Goal: Task Accomplishment & Management: Complete application form

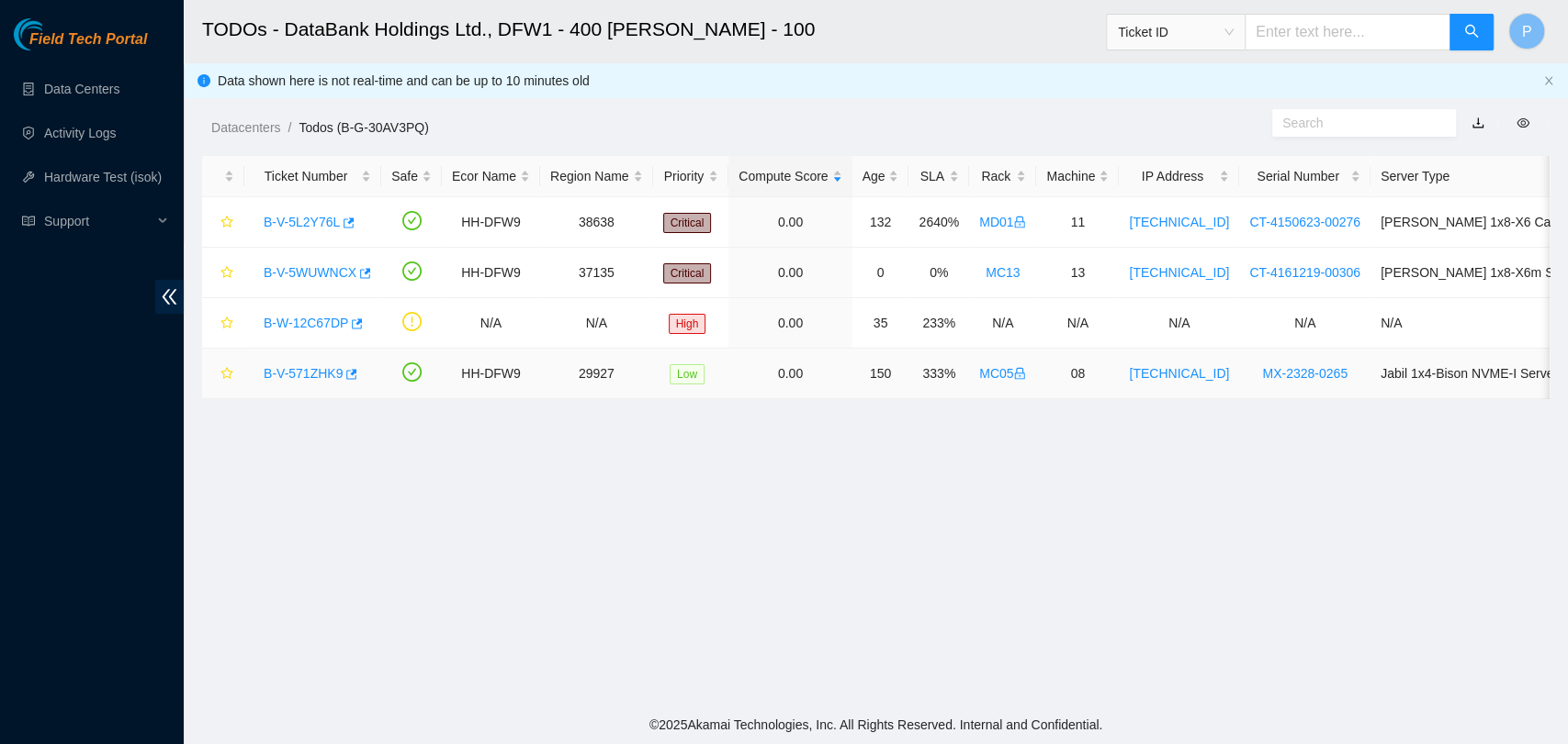
scroll to position [272, 0]
click at [322, 269] on link "B-V-5WUWNCX" at bounding box center [309, 272] width 93 height 14
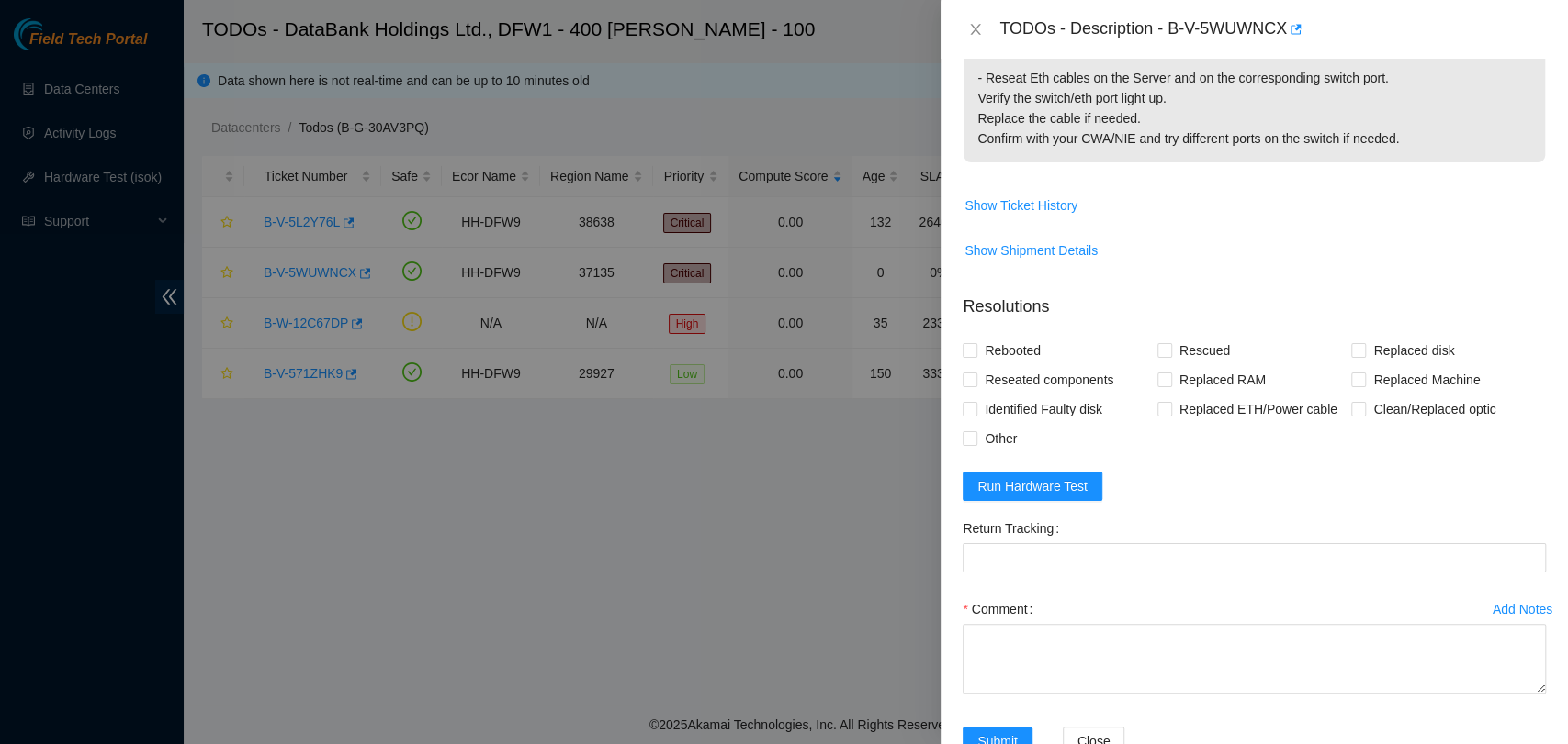
scroll to position [663, 0]
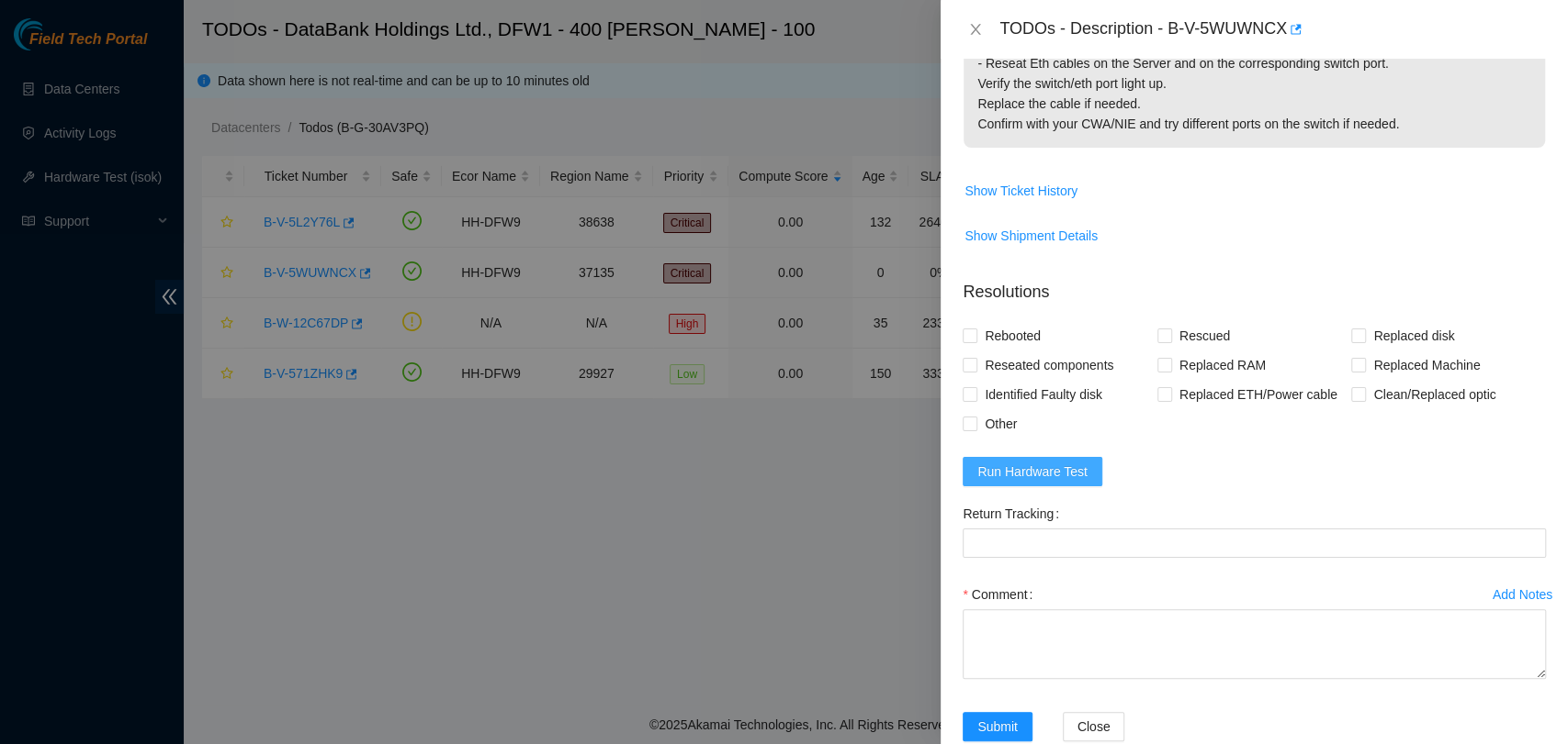
click at [1022, 462] on span "Run Hardware Test" at bounding box center [1032, 471] width 110 height 20
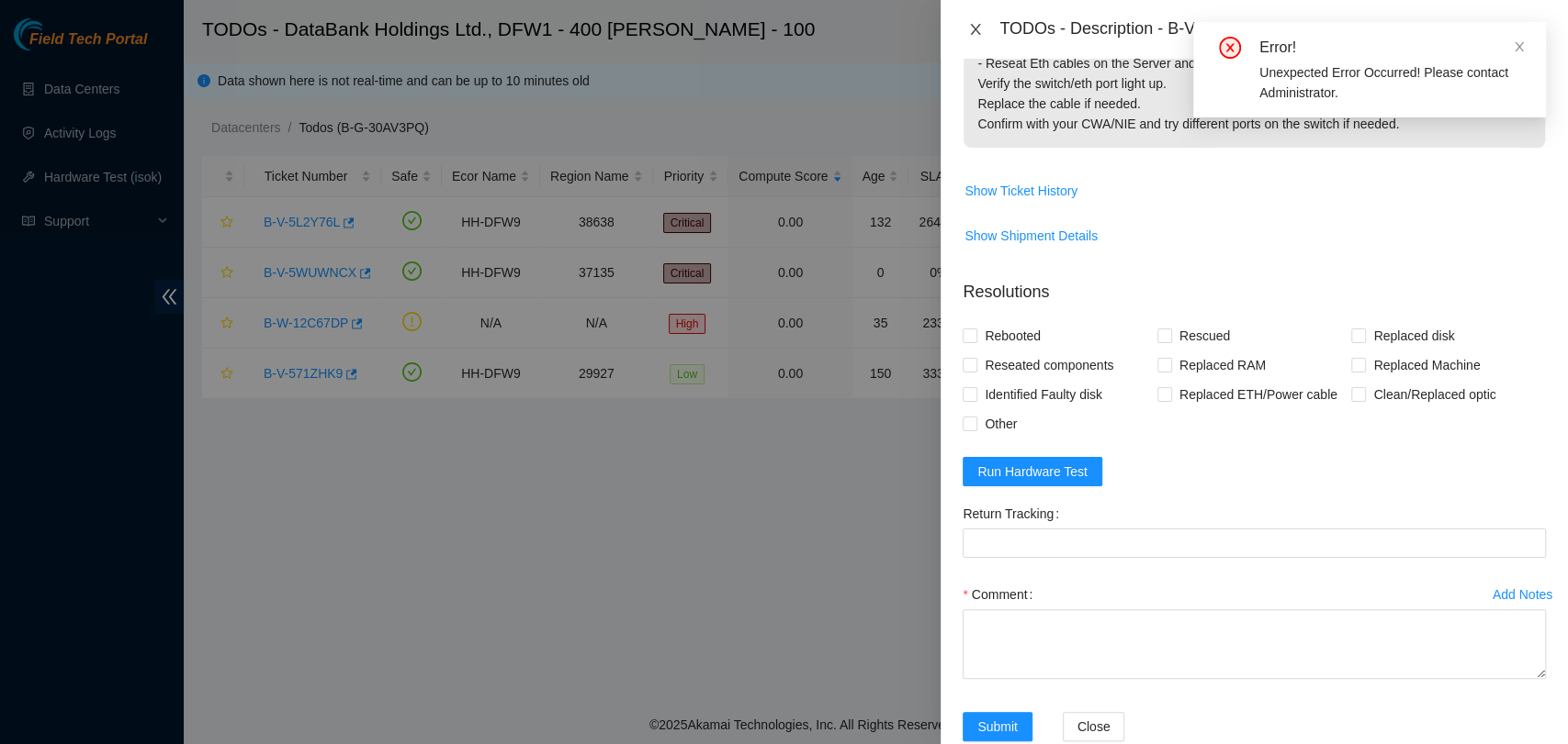
click at [980, 31] on icon "close" at bounding box center [974, 29] width 14 height 14
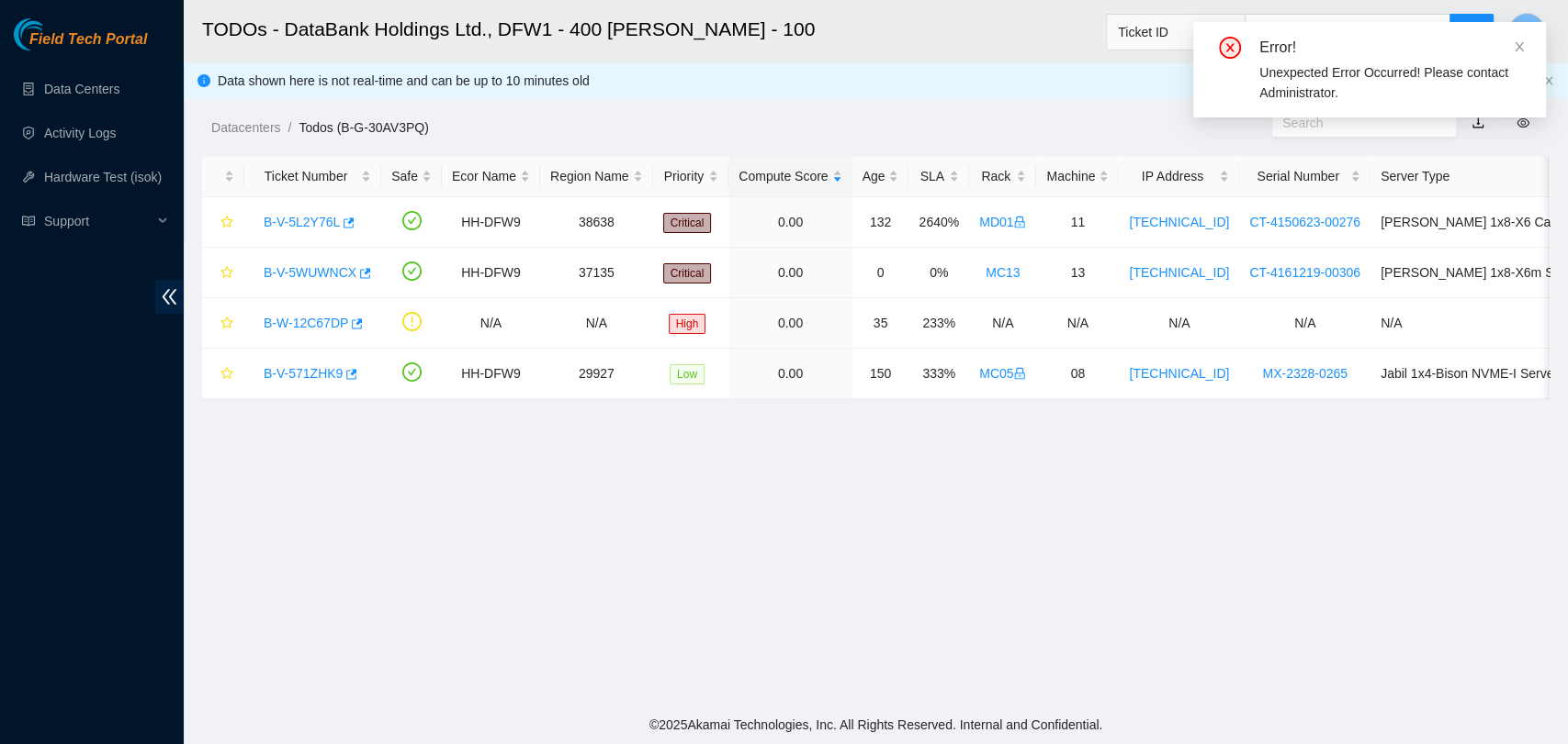
scroll to position [490, 0]
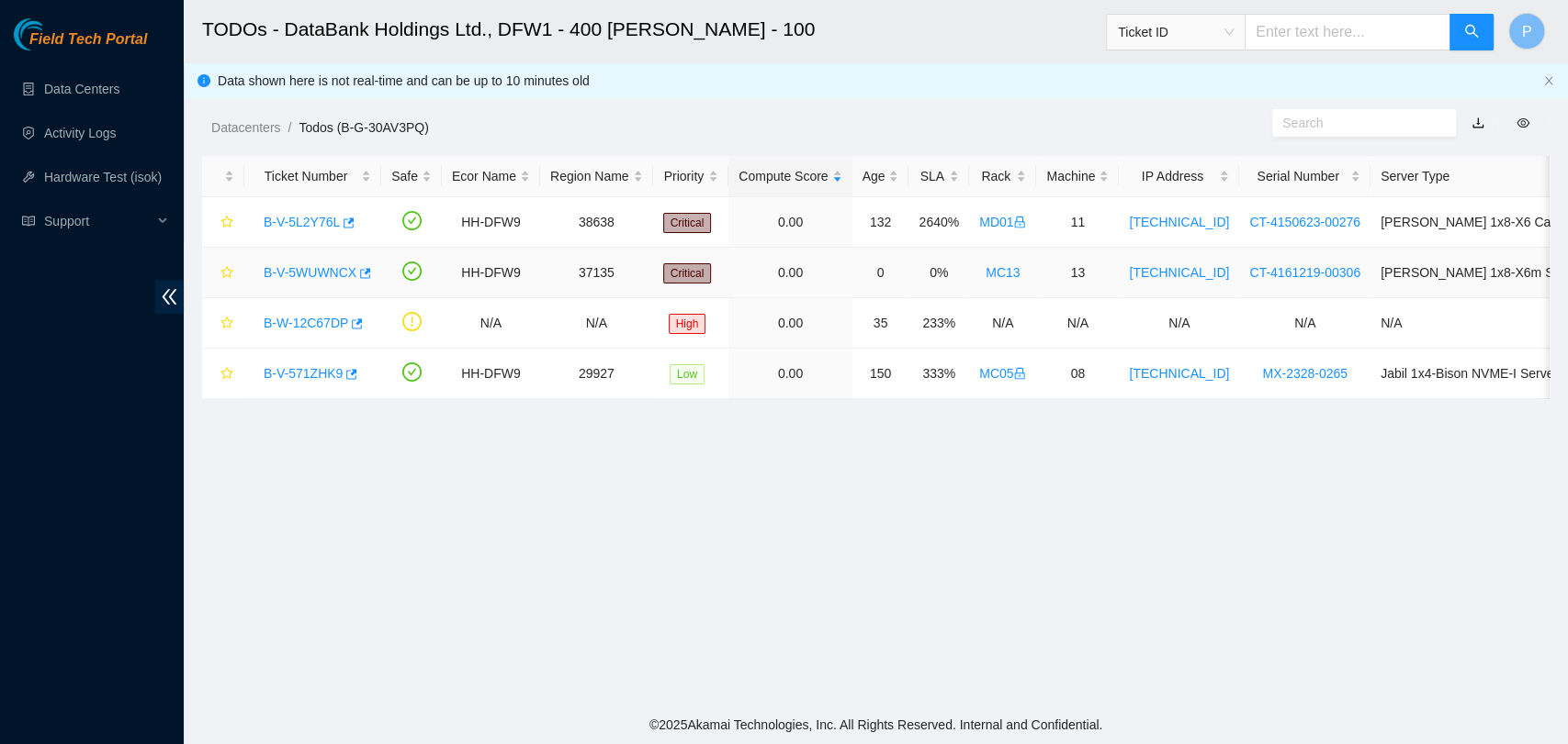
drag, startPoint x: 314, startPoint y: 274, endPoint x: 338, endPoint y: 270, distance: 24.3
click at [316, 274] on link "B-V-5WUWNCX" at bounding box center [309, 272] width 93 height 14
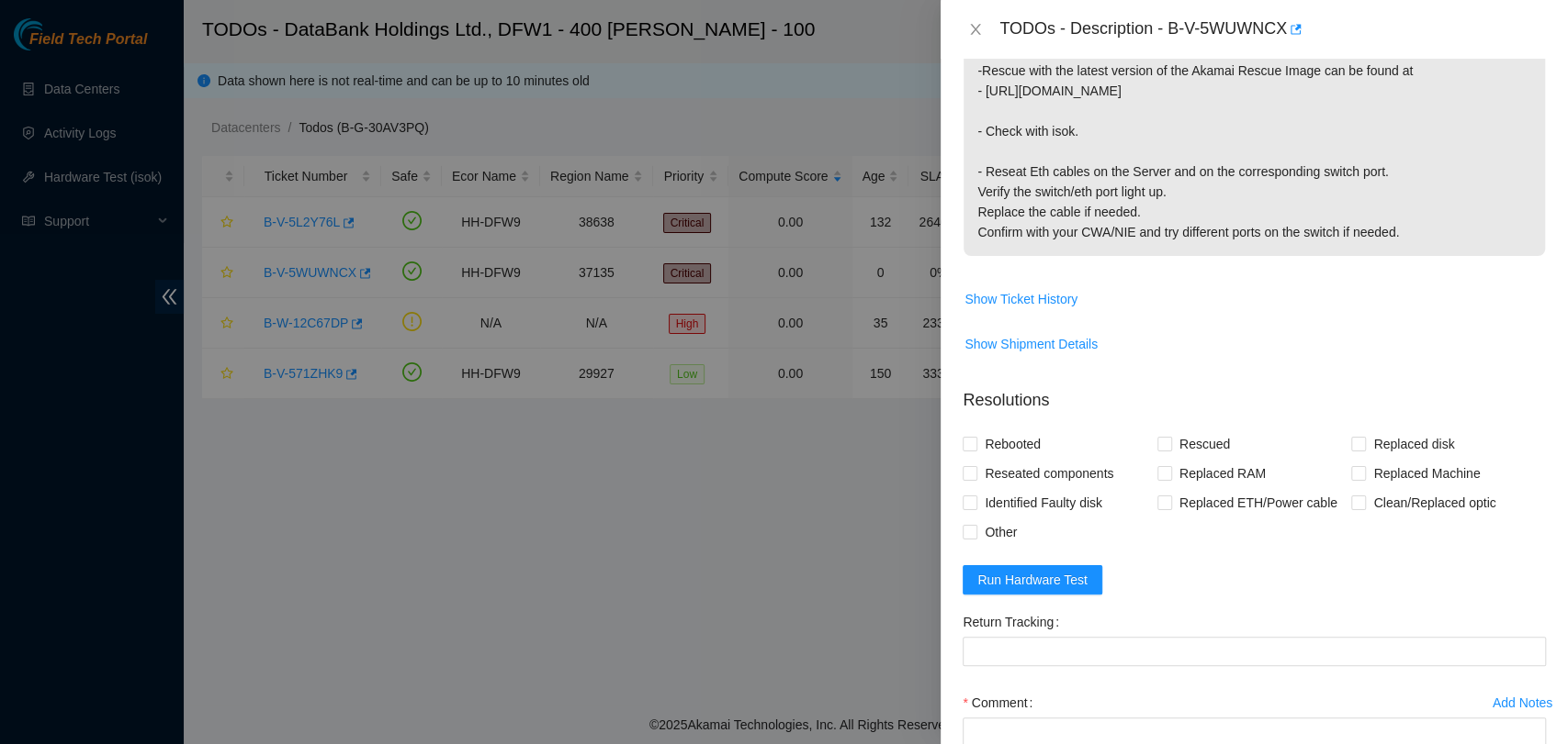
scroll to position [663, 0]
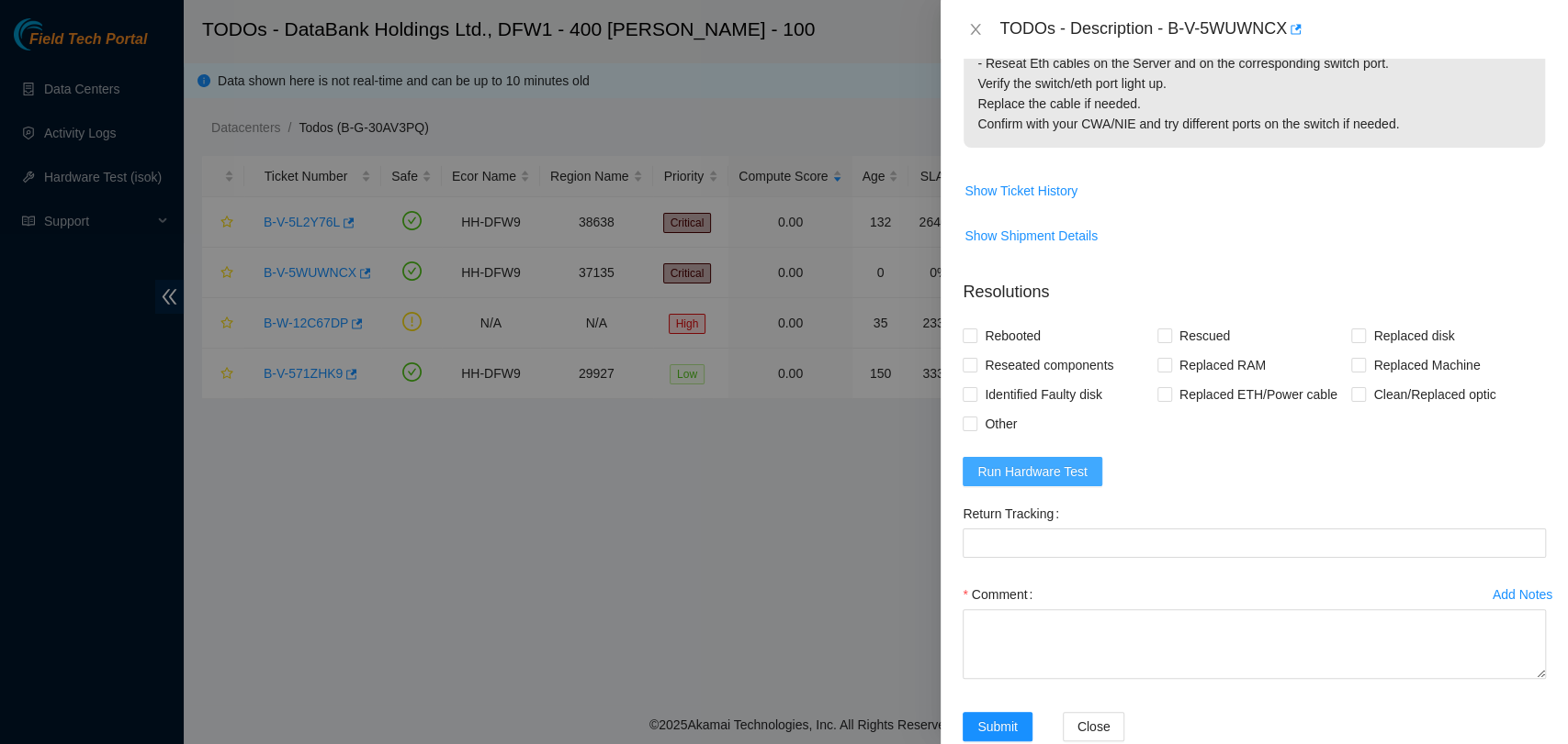
click at [1057, 462] on span "Run Hardware Test" at bounding box center [1032, 471] width 110 height 20
click at [977, 16] on div "TODOs - Description - B-V-5WUWNCX" at bounding box center [1254, 29] width 583 height 30
click at [970, 27] on icon "close" at bounding box center [974, 29] width 14 height 14
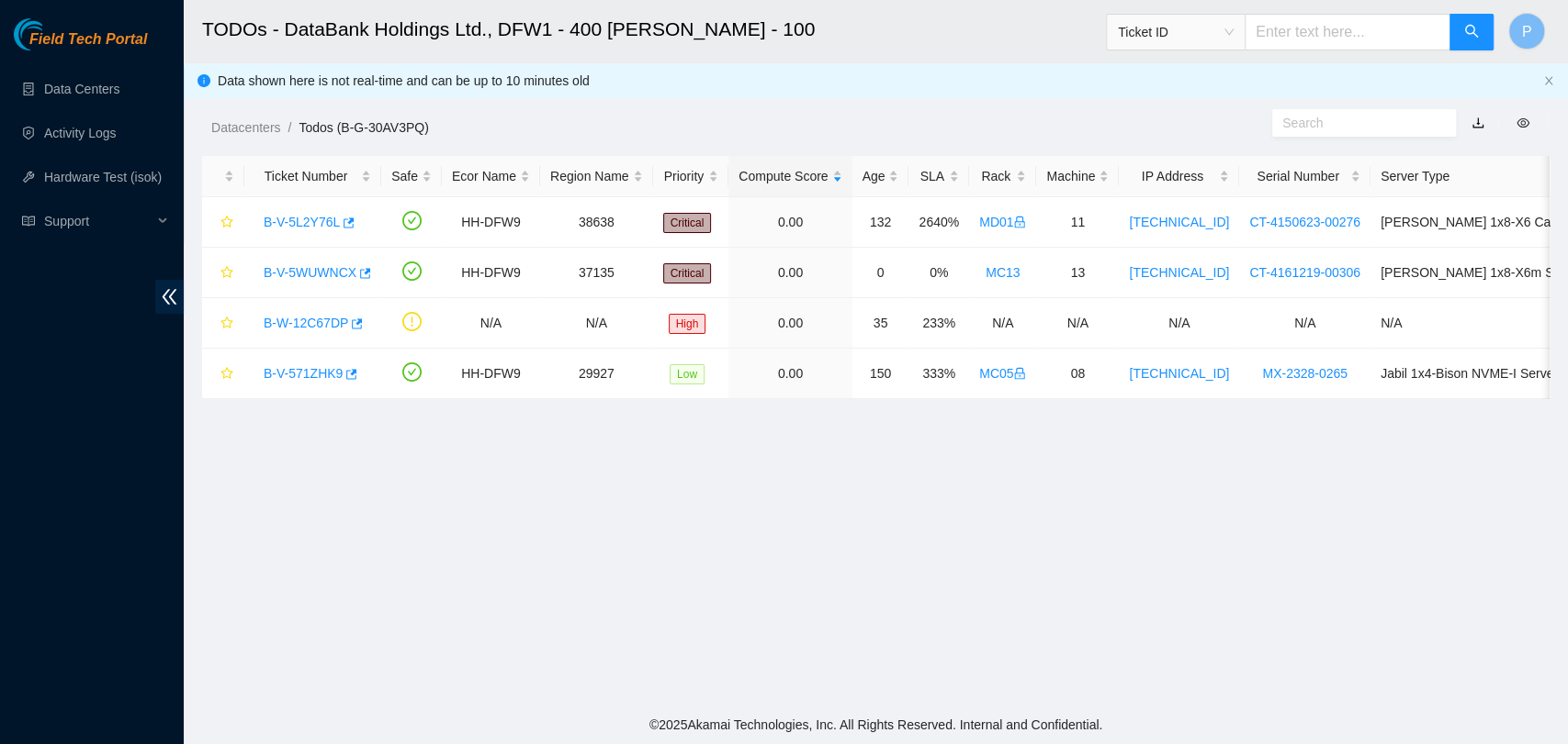
scroll to position [490, 0]
click at [343, 270] on link "B-V-5WUWNCX" at bounding box center [309, 272] width 93 height 14
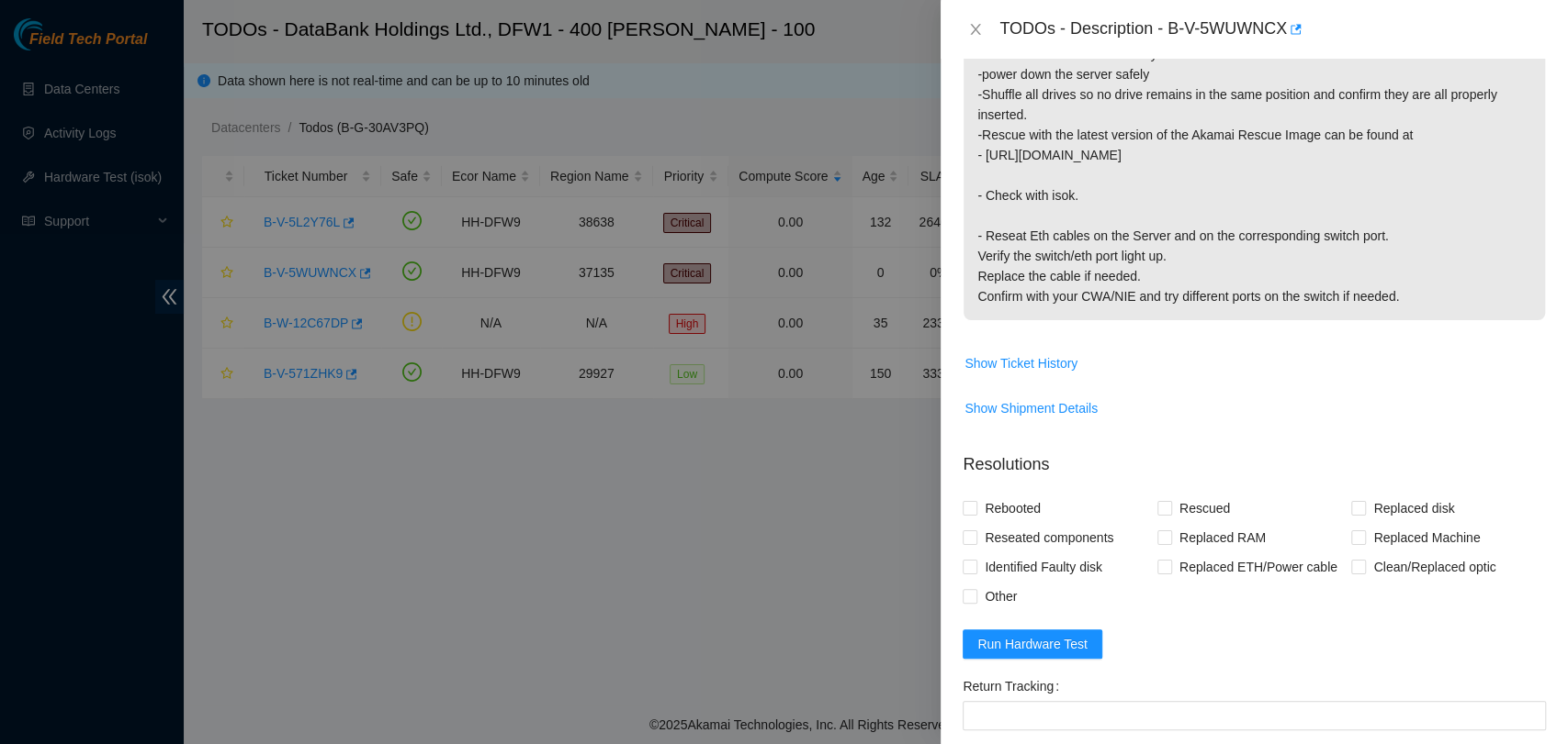
scroll to position [663, 0]
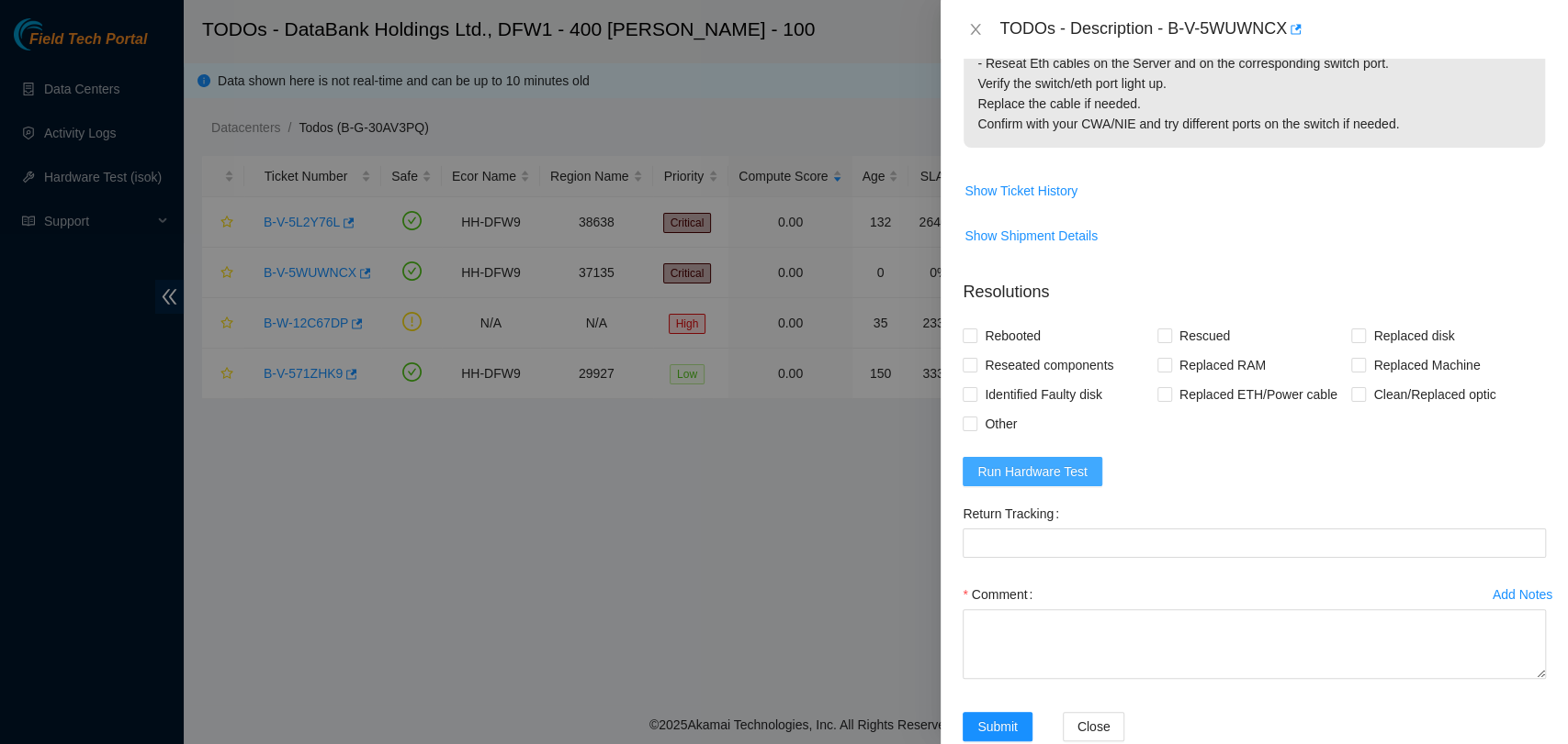
click at [1046, 462] on span "Run Hardware Test" at bounding box center [1032, 471] width 110 height 20
click at [1060, 462] on span "Run Hardware Test" at bounding box center [1032, 471] width 110 height 20
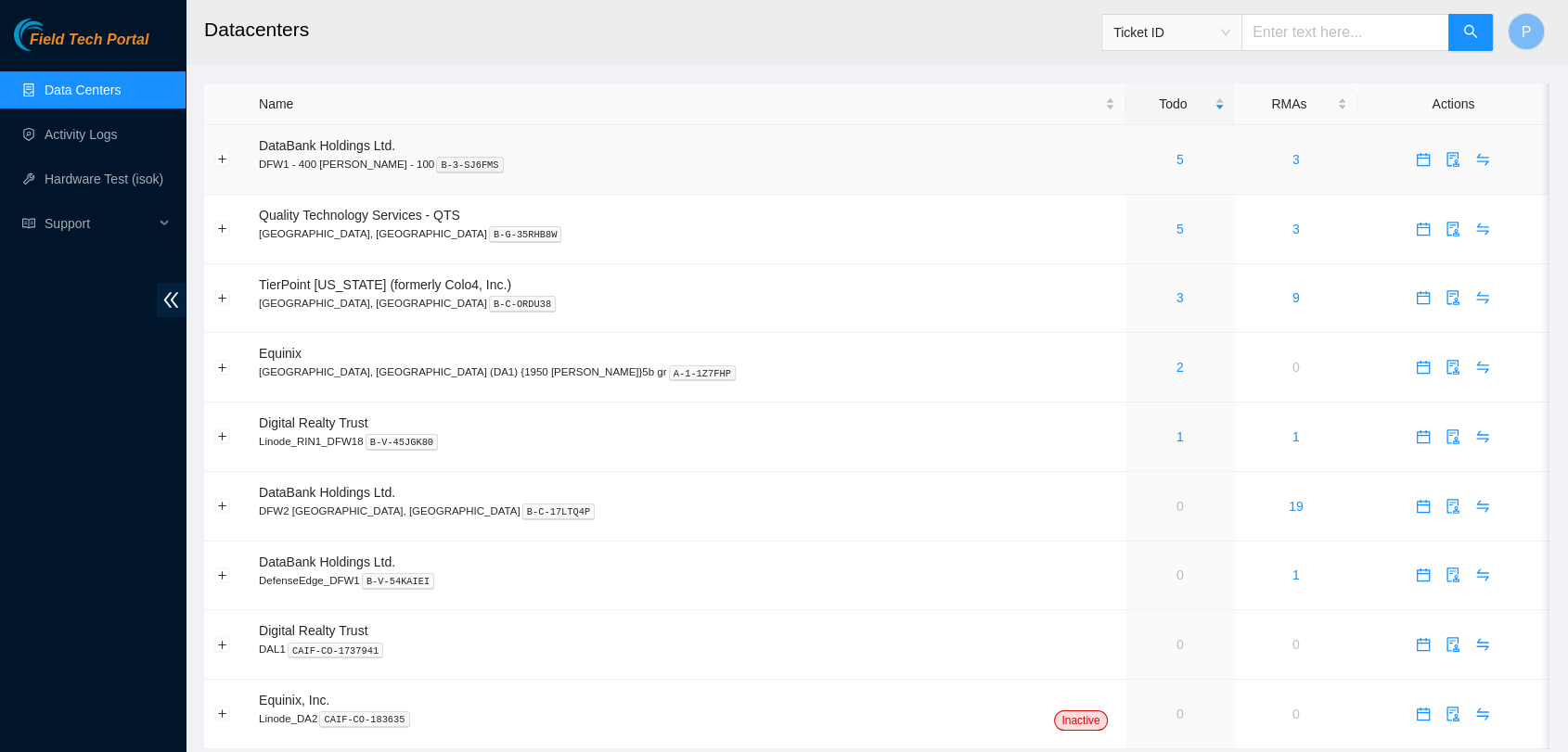
click at [1125, 172] on td "5" at bounding box center [1180, 160] width 110 height 69
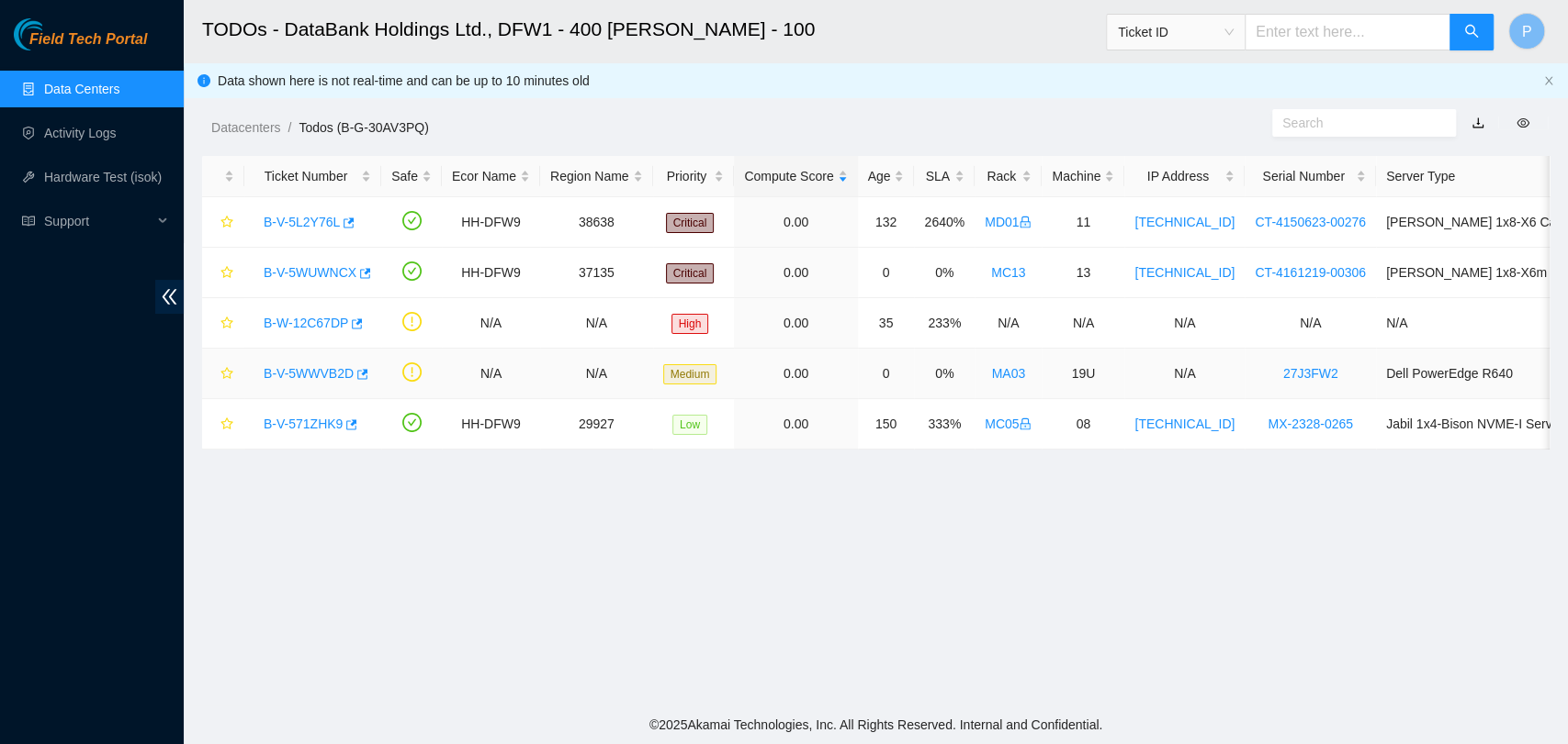
click at [313, 357] on td "B-V-5WWVB2D" at bounding box center [312, 374] width 136 height 51
click at [313, 366] on link "B-V-5WWVB2D" at bounding box center [308, 373] width 90 height 14
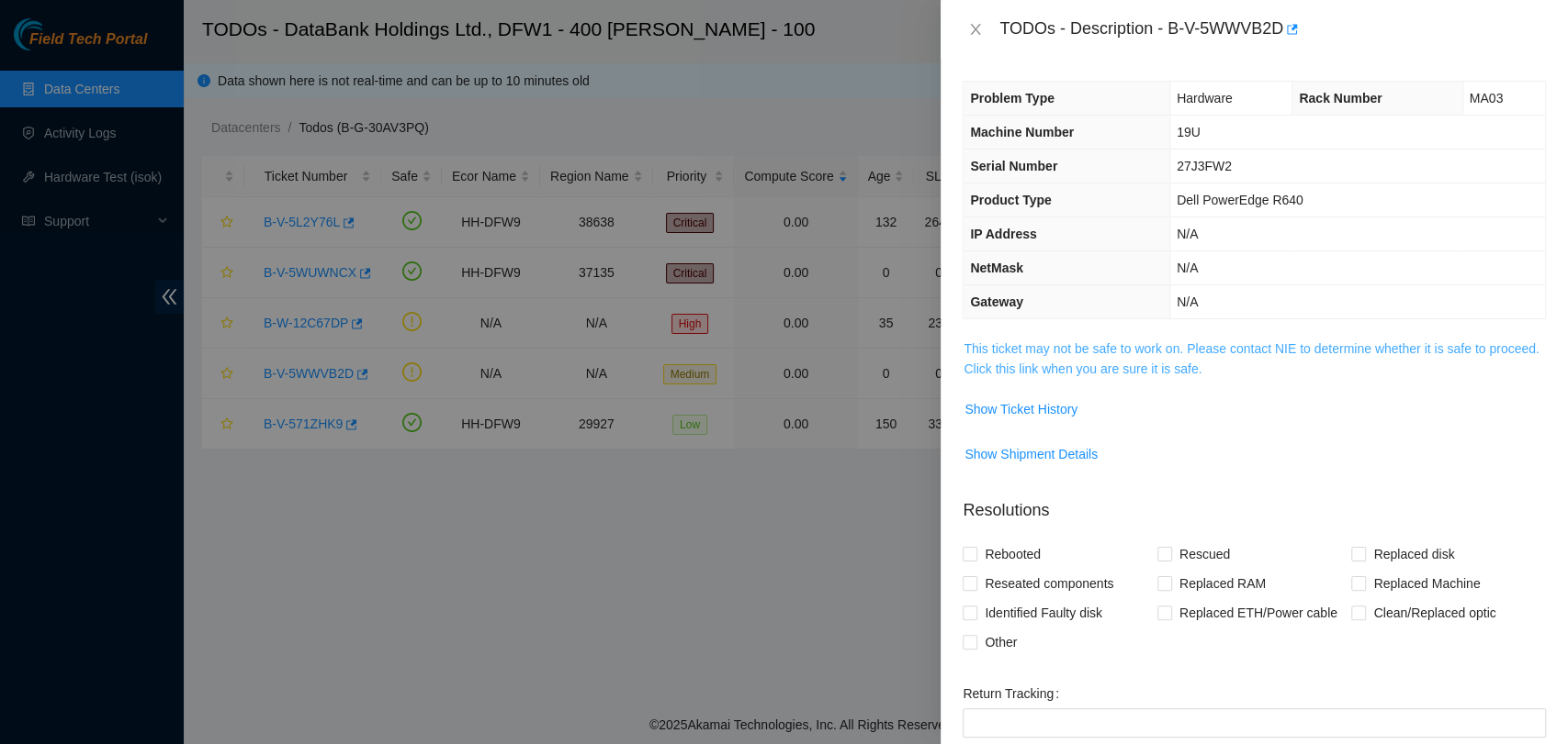
click at [1104, 366] on link "This ticket may not be safe to work on. Please contact NIE to determine whether…" at bounding box center [1251, 359] width 575 height 35
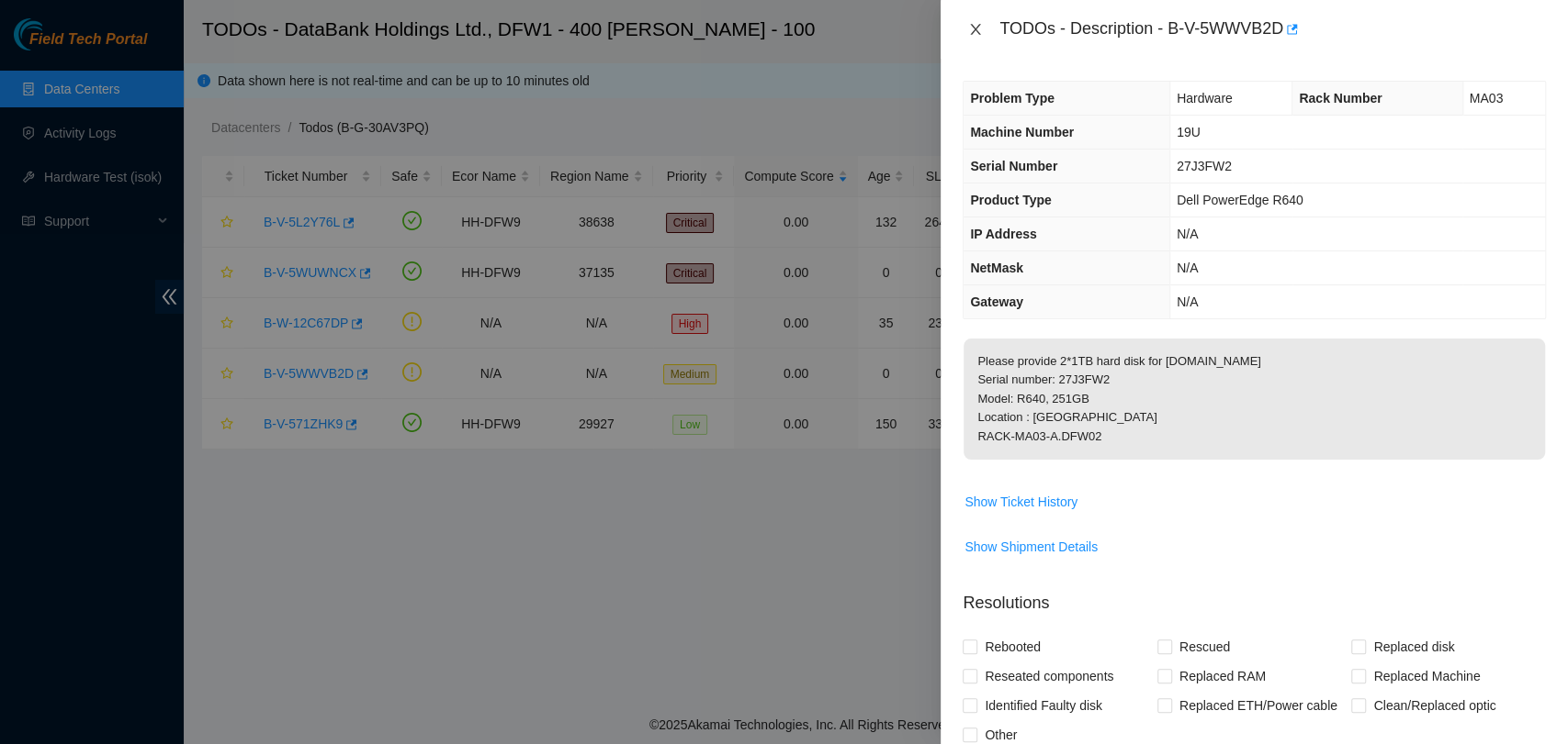
click at [976, 32] on icon "close" at bounding box center [974, 29] width 14 height 14
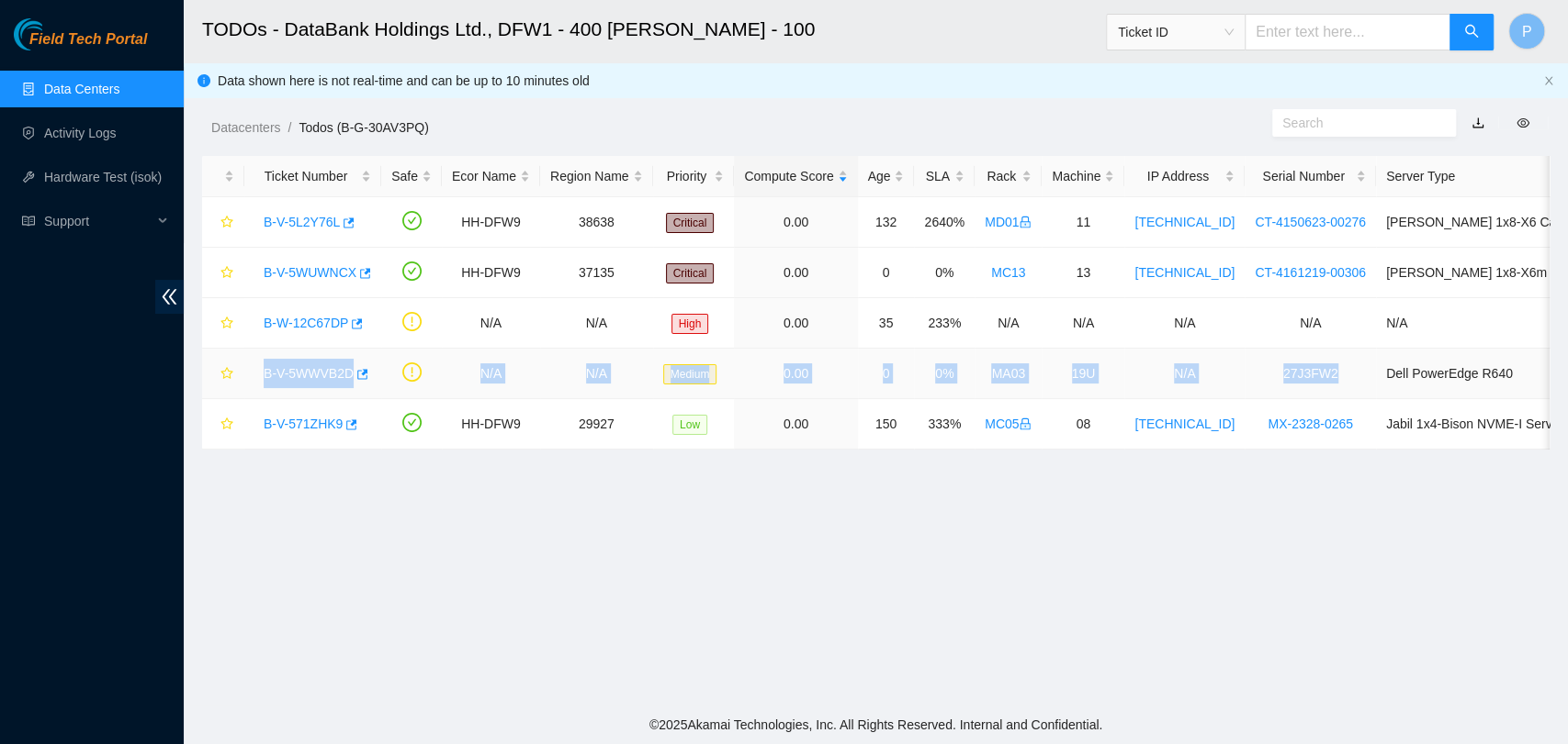
drag, startPoint x: 246, startPoint y: 378, endPoint x: 1335, endPoint y: 378, distance: 1089.0
click at [1330, 378] on tr "B-V-5WWVB2D N/A N/A Medium 0.00 0 0% MA03 19U N/A 27J3FW2 Dell PowerEdge R640" at bounding box center [1062, 374] width 1721 height 51
copy tr "B-V-5WWVB2D N/A N/A Medium 0.00 0 0% MA03 19U N/A 27J3FW2"
click at [302, 372] on link "B-V-5WWVB2D" at bounding box center [308, 373] width 90 height 14
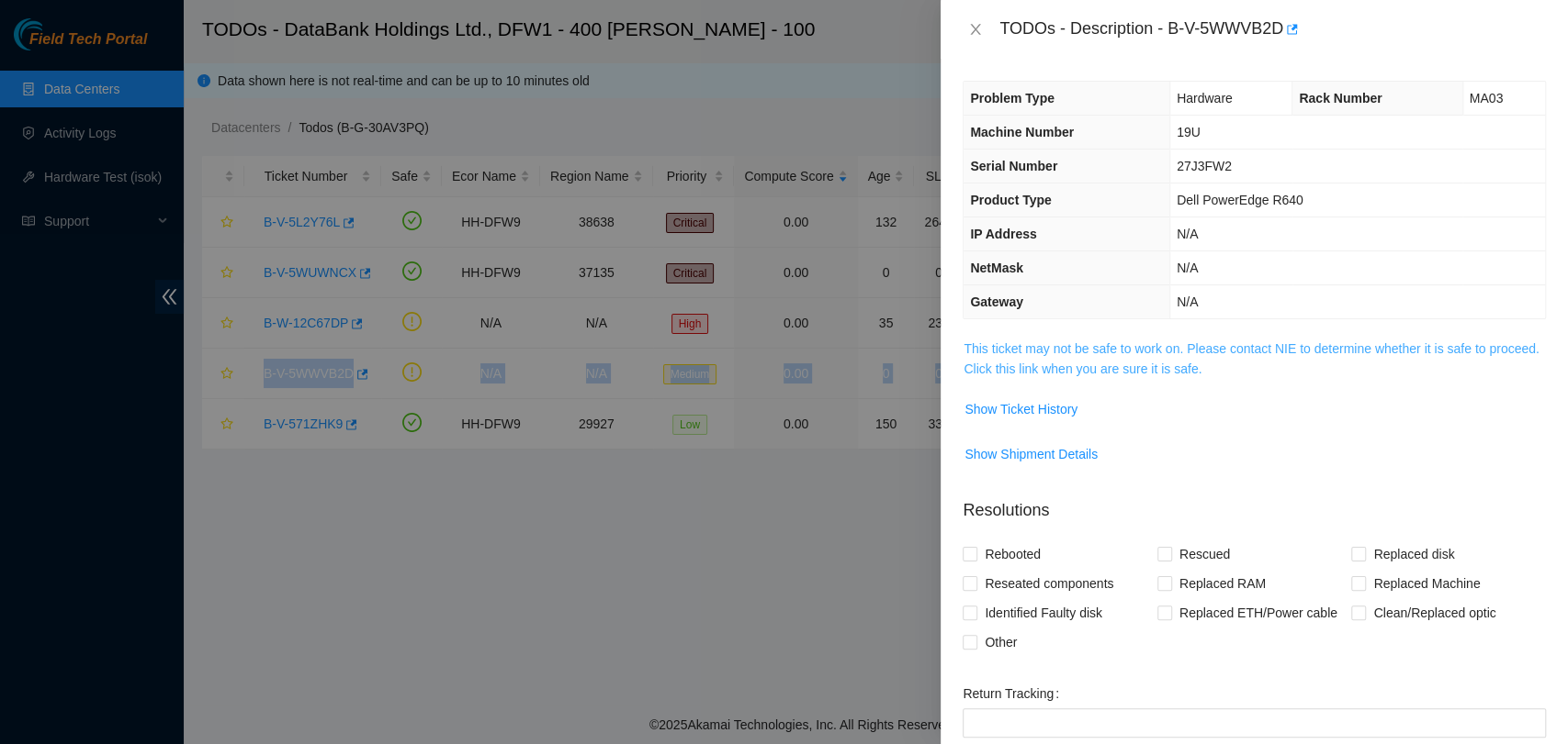
click at [1081, 367] on link "This ticket may not be safe to work on. Please contact NIE to determine whether…" at bounding box center [1251, 359] width 575 height 35
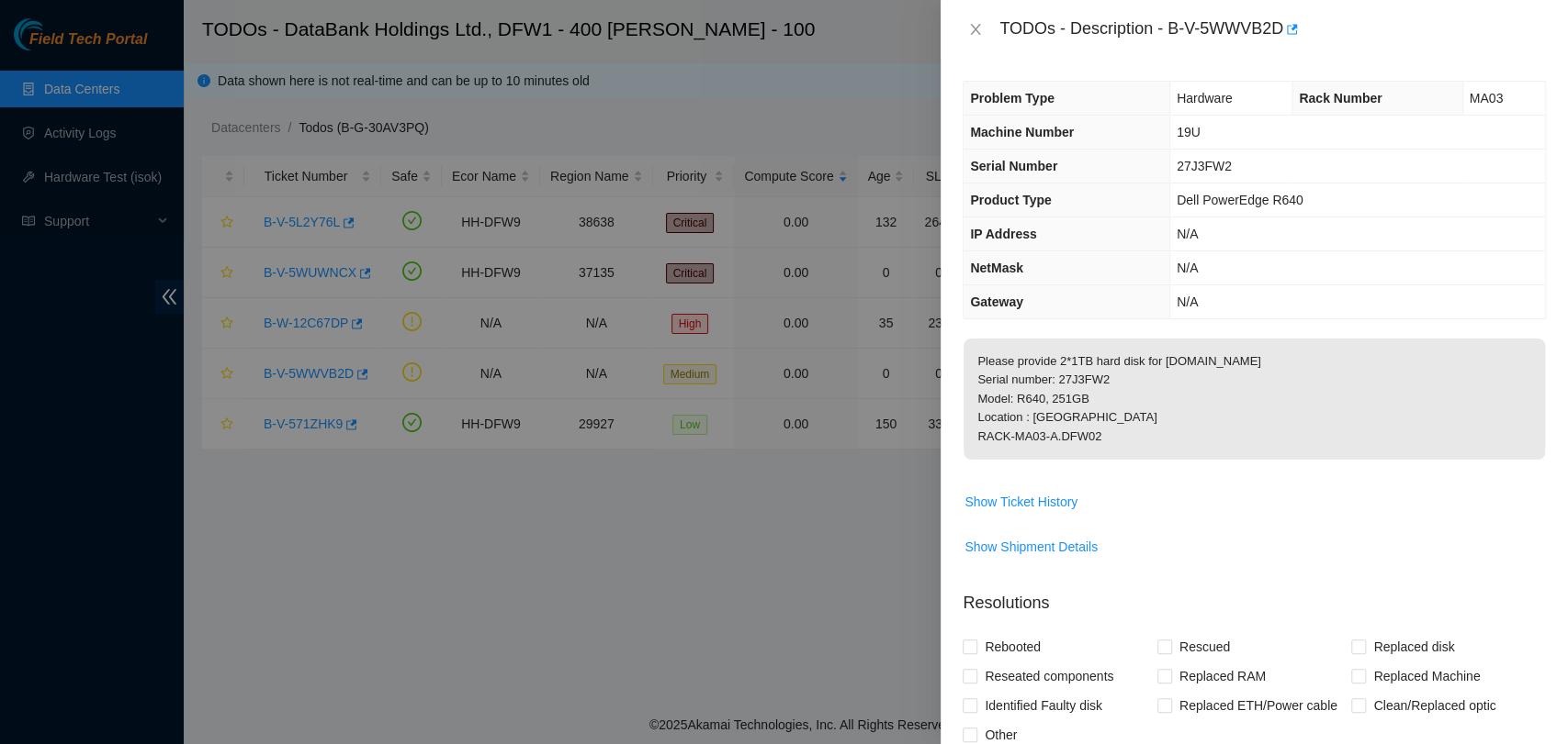
click at [1086, 378] on p "Please provide 2*1TB hard disk for prod-splunk-essh04.dfw02.corp.akamai.com Ser…" at bounding box center [1254, 399] width 581 height 121
copy p "27J3FW2"
click at [970, 25] on icon "close" at bounding box center [974, 29] width 14 height 14
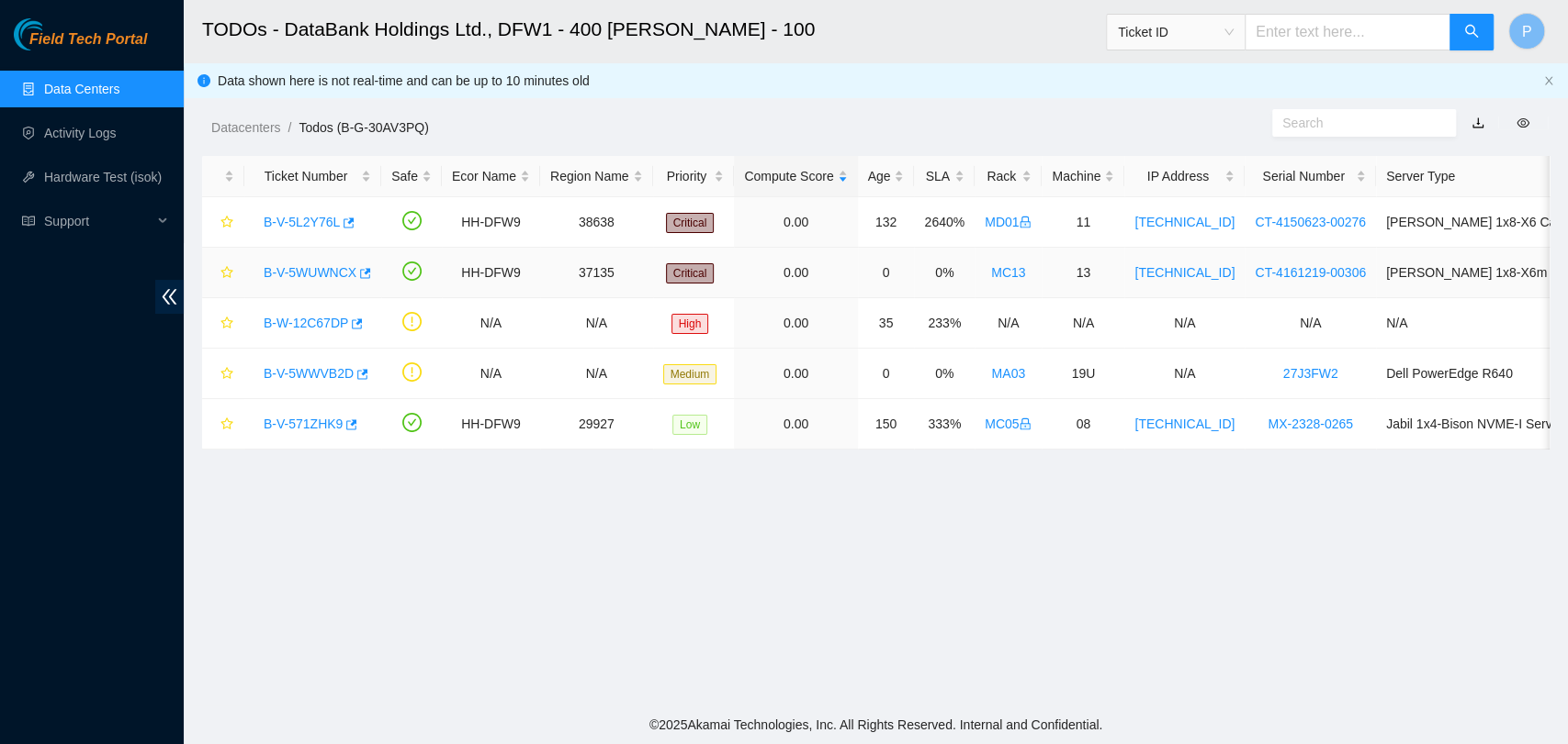
click at [302, 266] on link "B-V-5WUWNCX" at bounding box center [309, 272] width 93 height 14
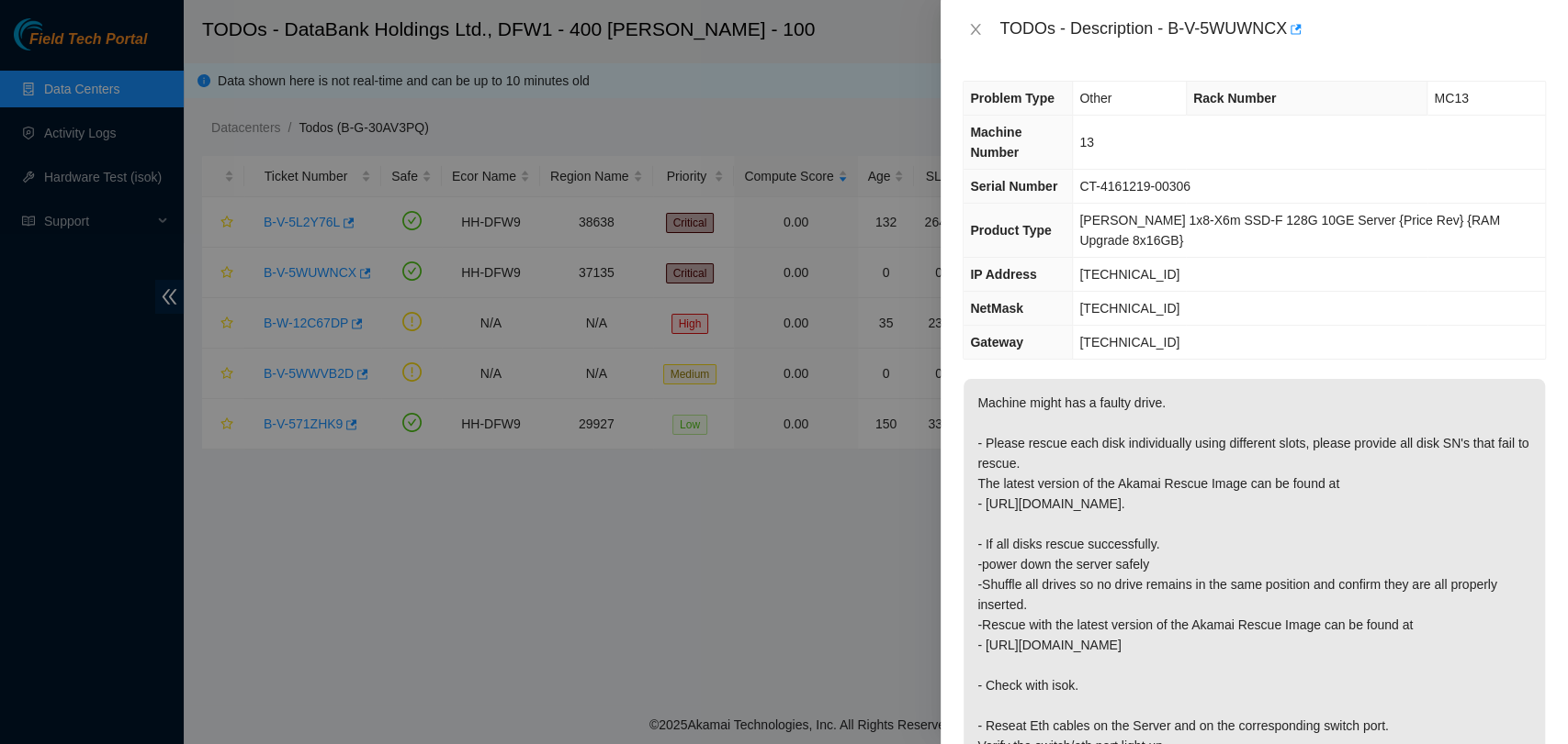
scroll to position [663, 0]
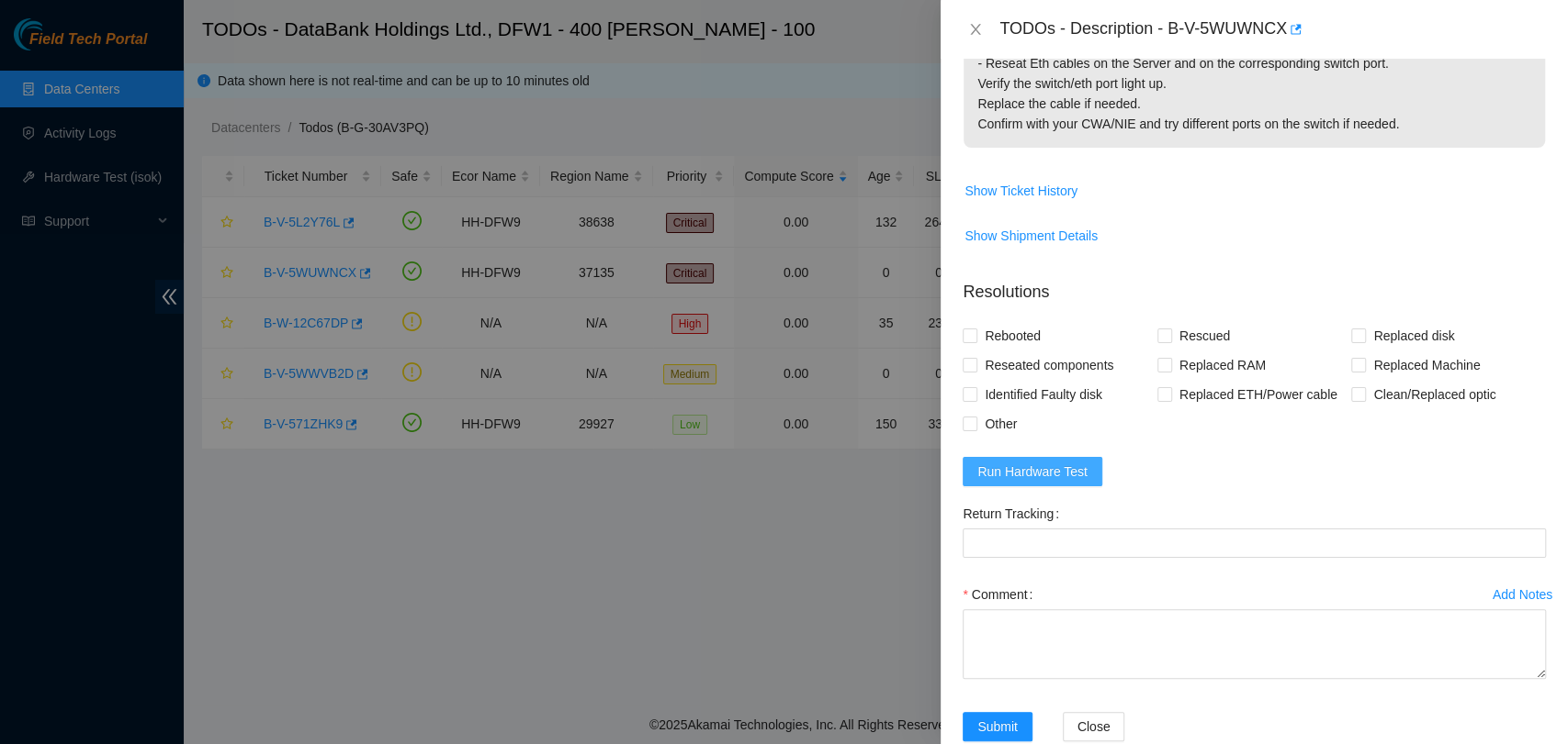
click at [1091, 457] on button "Run Hardware Test" at bounding box center [1033, 471] width 139 height 30
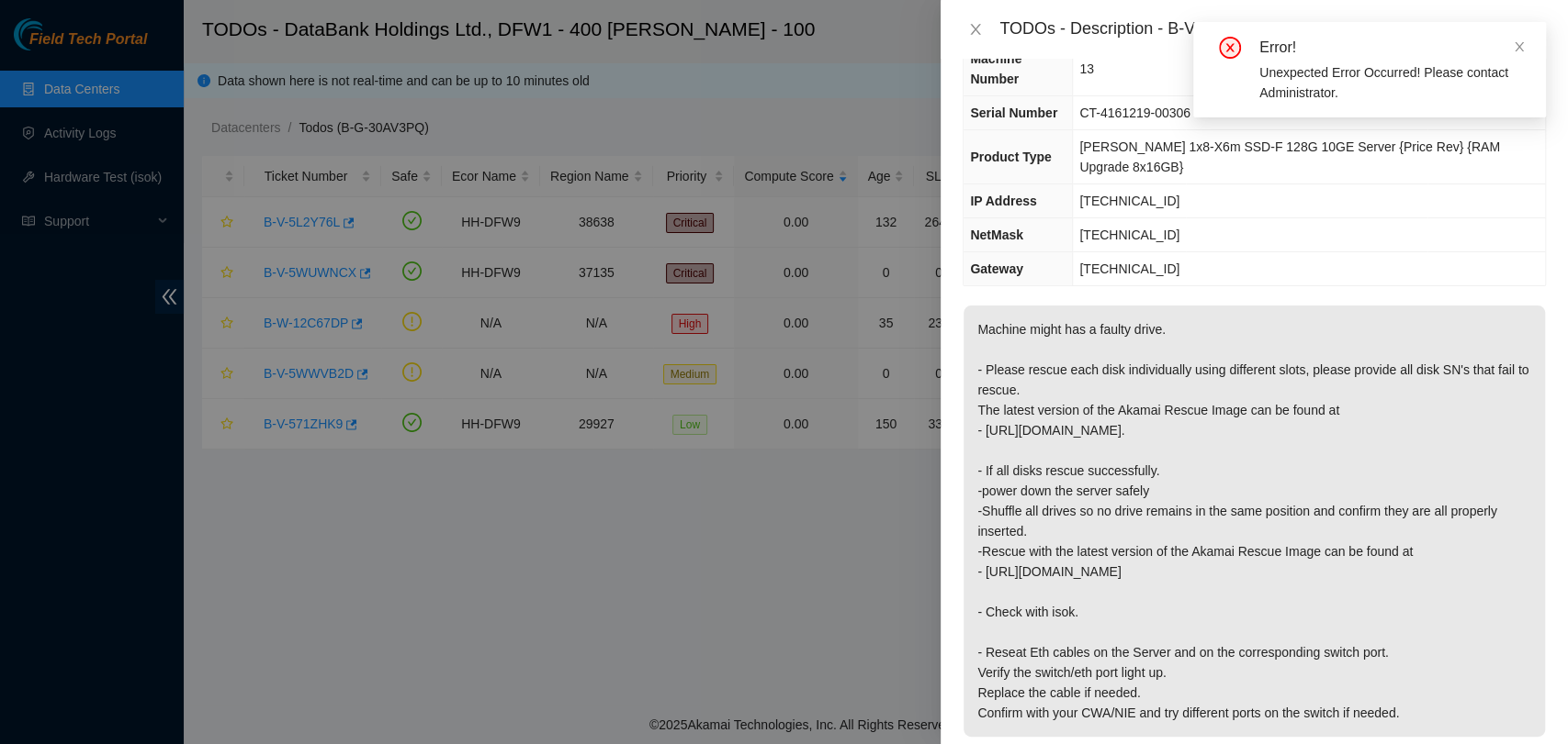
scroll to position [0, 0]
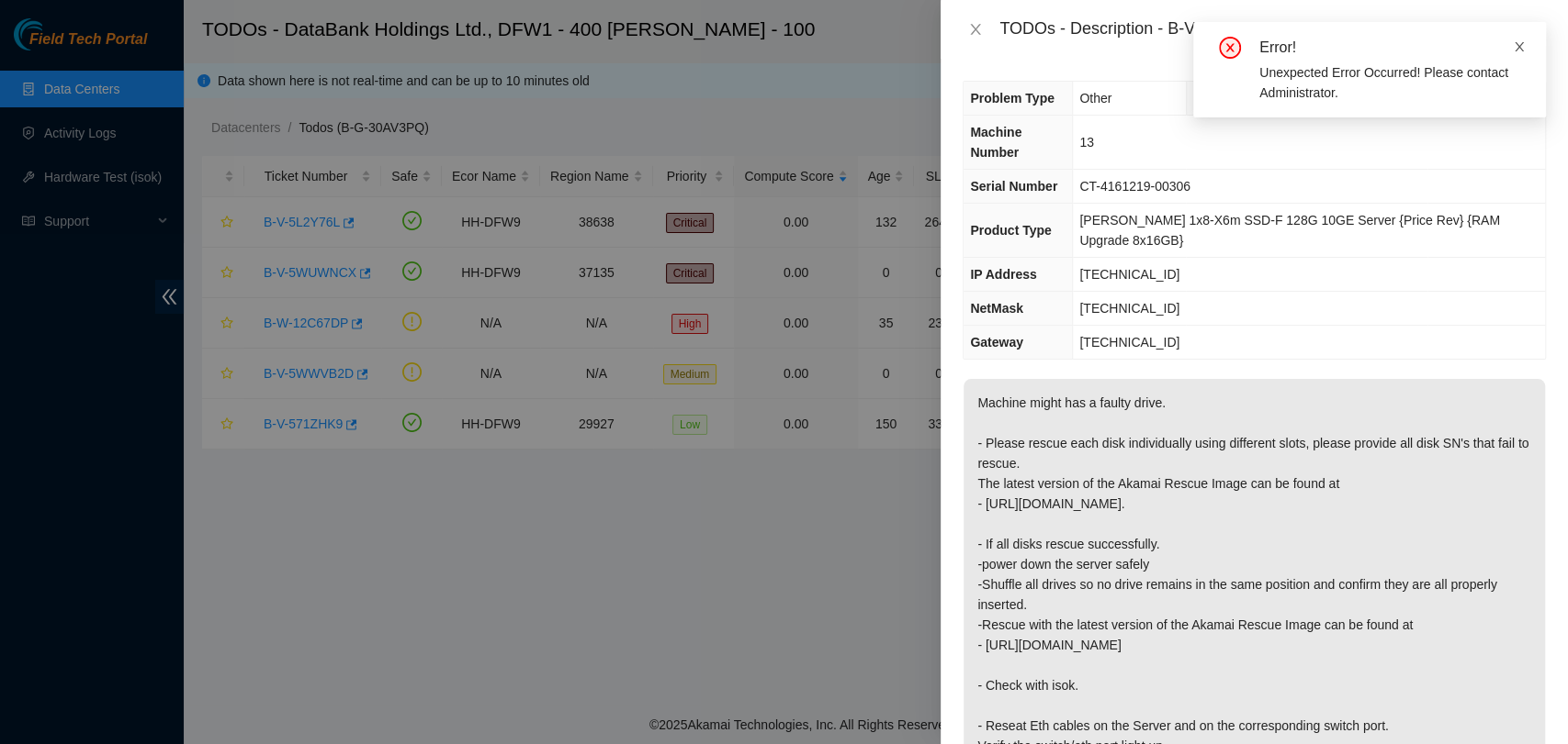
click at [1517, 44] on icon "close" at bounding box center [1518, 46] width 12 height 12
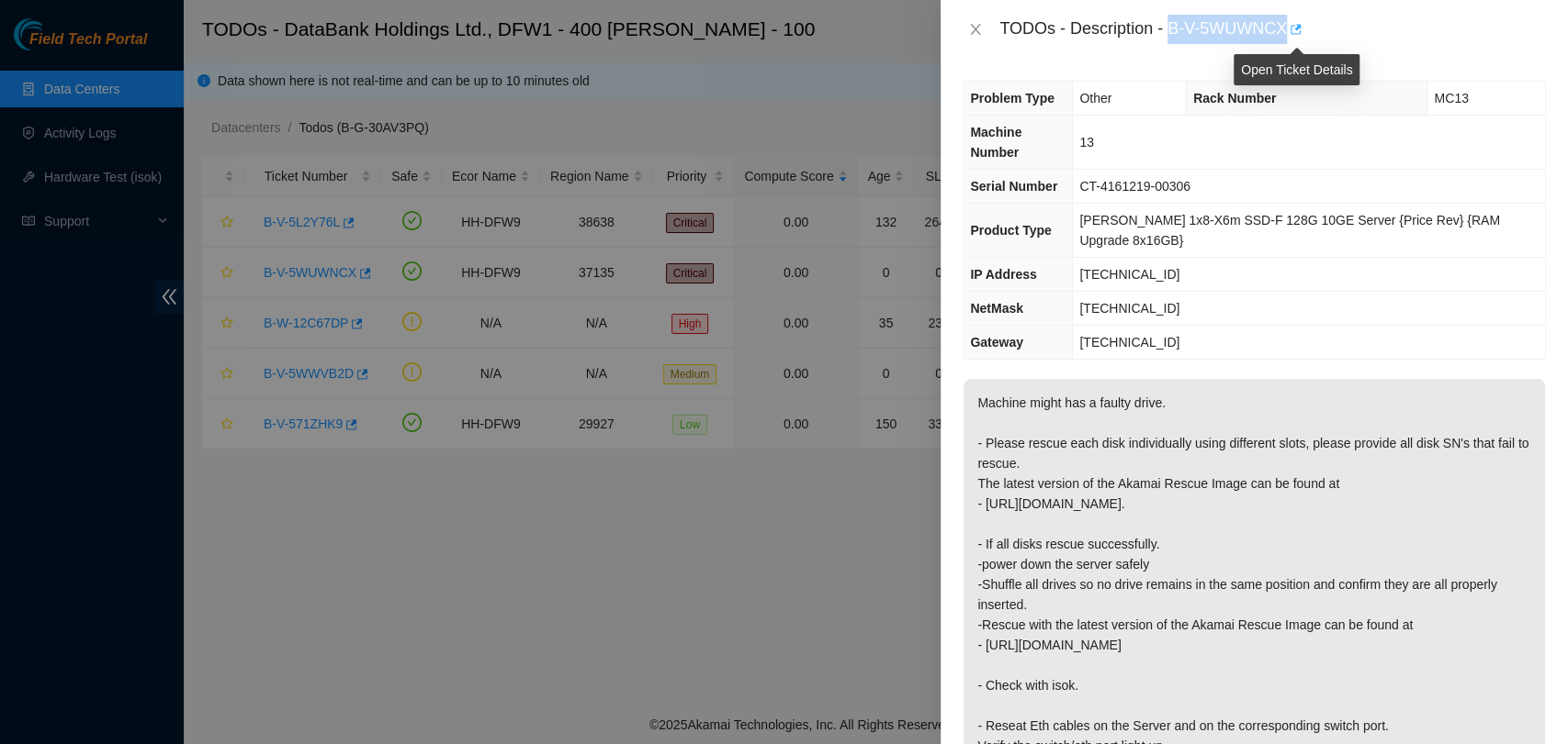
drag, startPoint x: 1179, startPoint y: 26, endPoint x: 1290, endPoint y: 27, distance: 111.0
click at [1290, 27] on div "TODOs - Description - B-V-5WUWNCX" at bounding box center [1272, 29] width 547 height 30
copy div "B-V-5WUWNCX"
drag, startPoint x: 983, startPoint y: 34, endPoint x: 907, endPoint y: 45, distance: 76.8
click at [981, 32] on button "Close" at bounding box center [975, 30] width 26 height 17
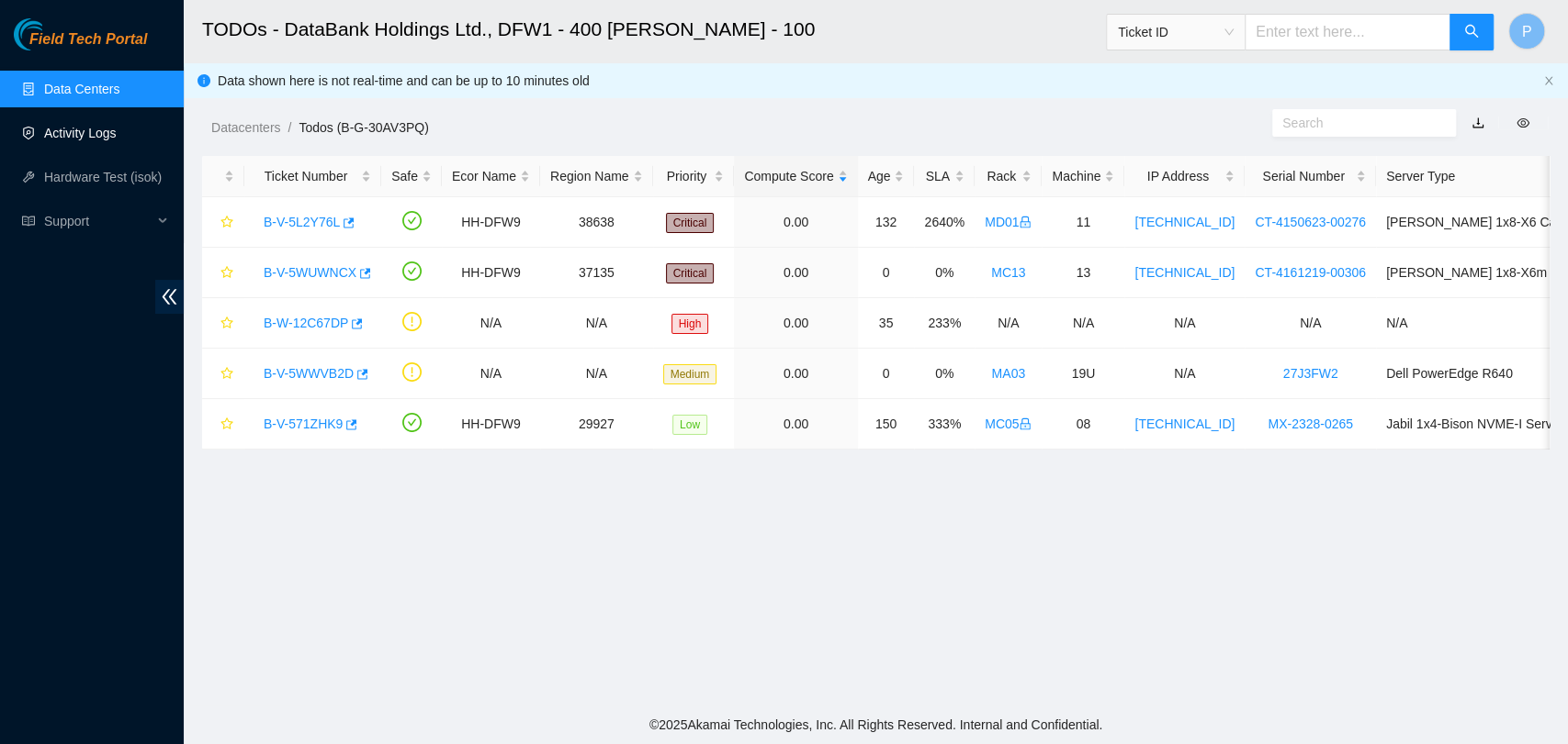
click at [65, 140] on link "Activity Logs" at bounding box center [80, 133] width 73 height 14
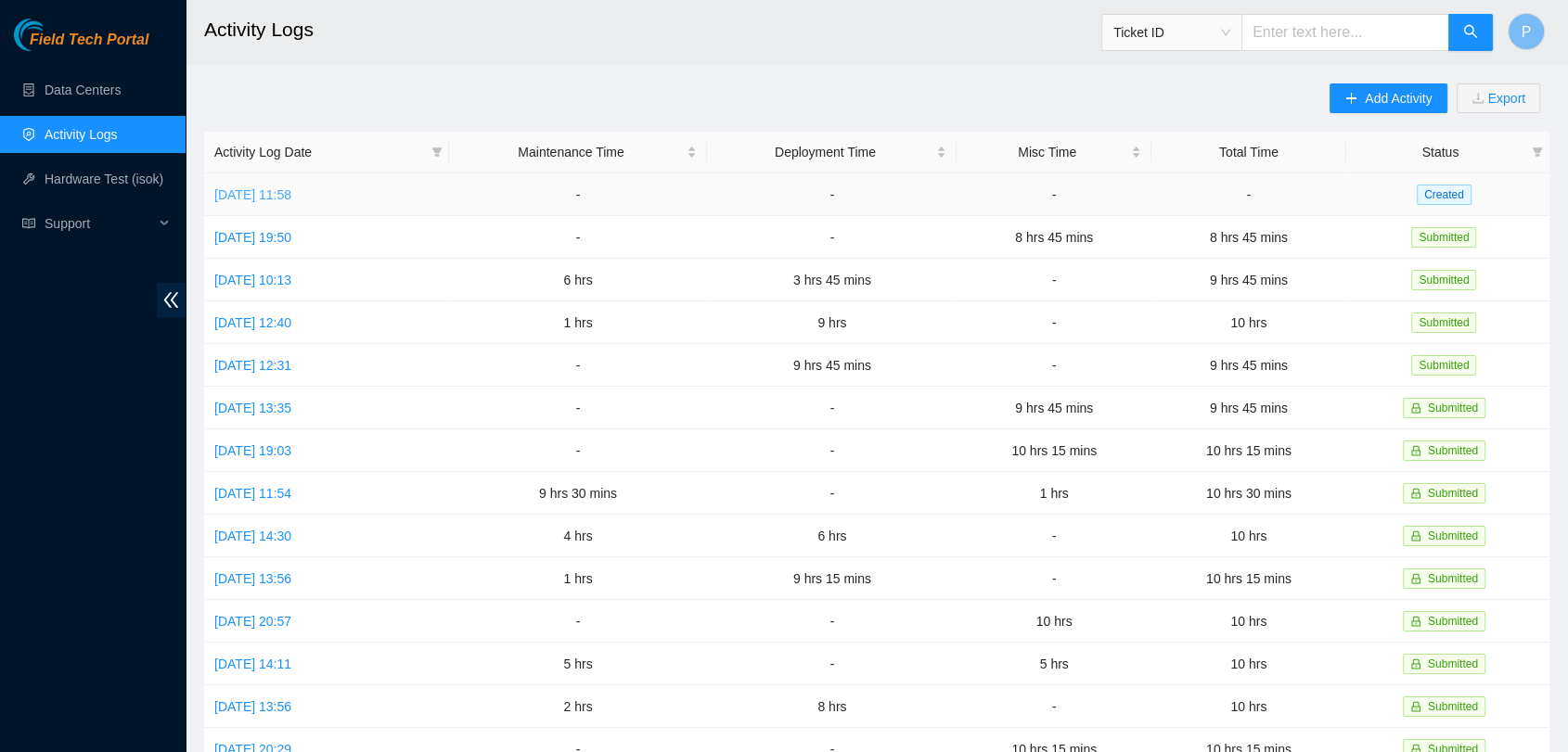
click at [291, 187] on link "Mon, 29 Sep 2025 11:58" at bounding box center [253, 194] width 77 height 14
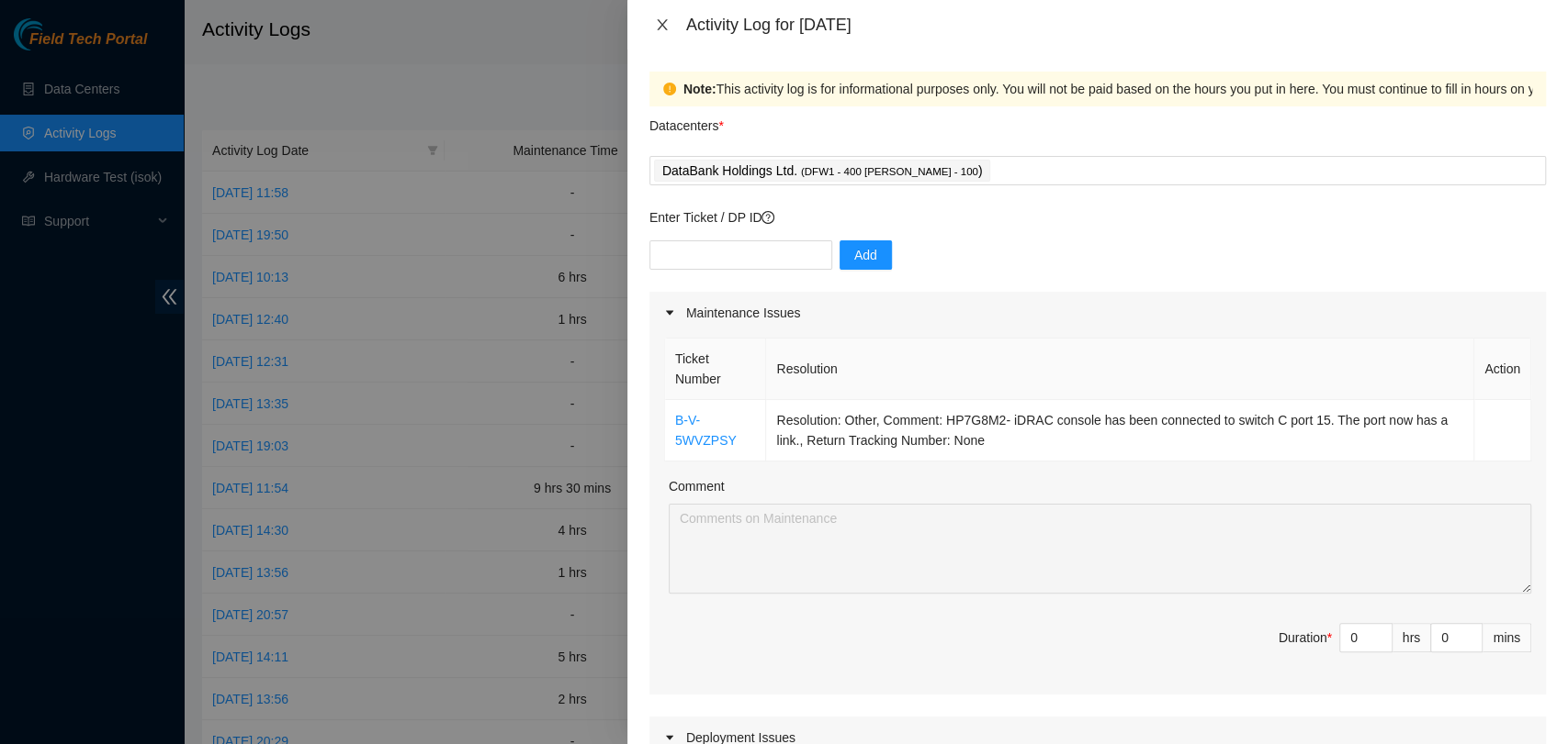
click at [669, 27] on button "Close" at bounding box center [661, 25] width 26 height 17
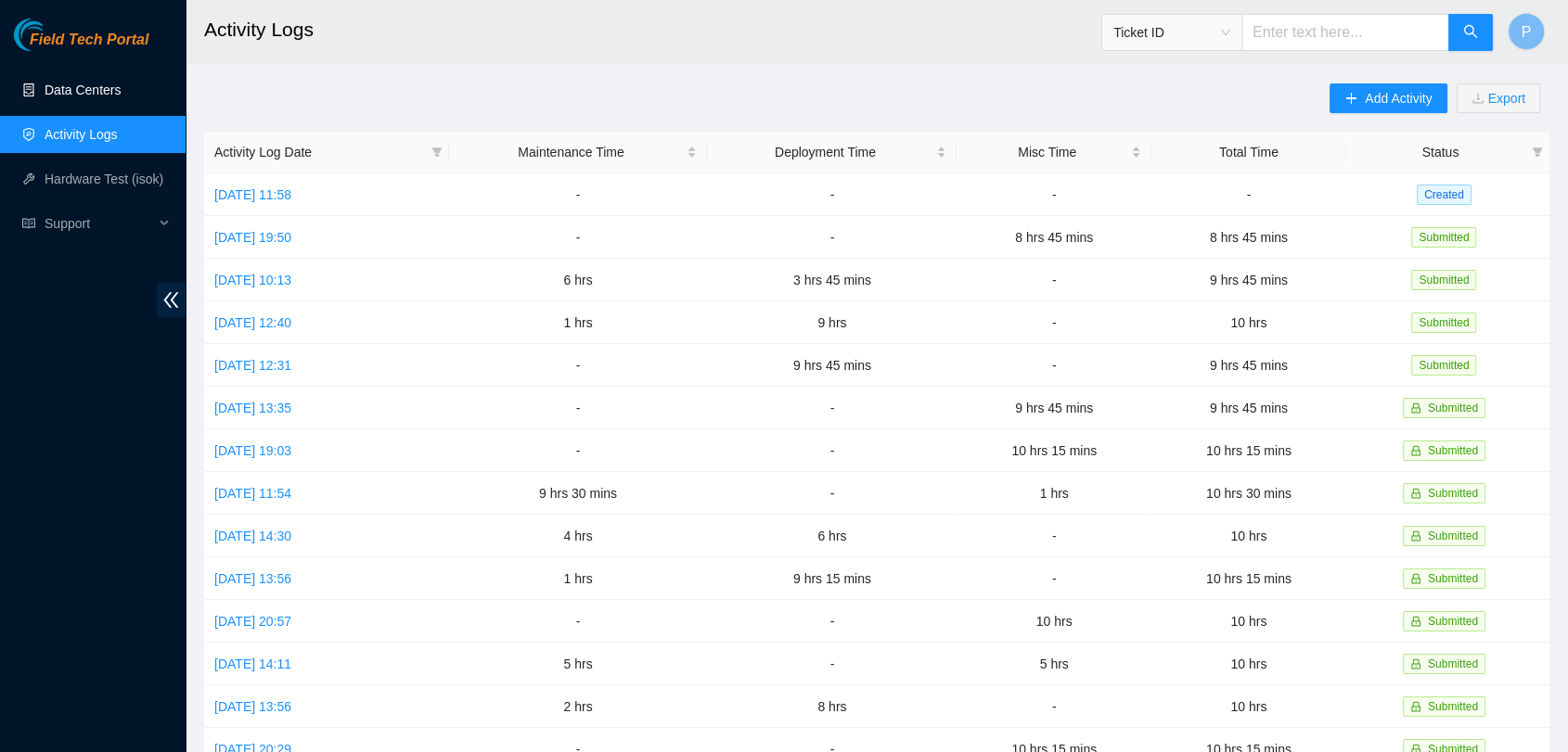
click at [121, 84] on link "Data Centers" at bounding box center [82, 90] width 76 height 14
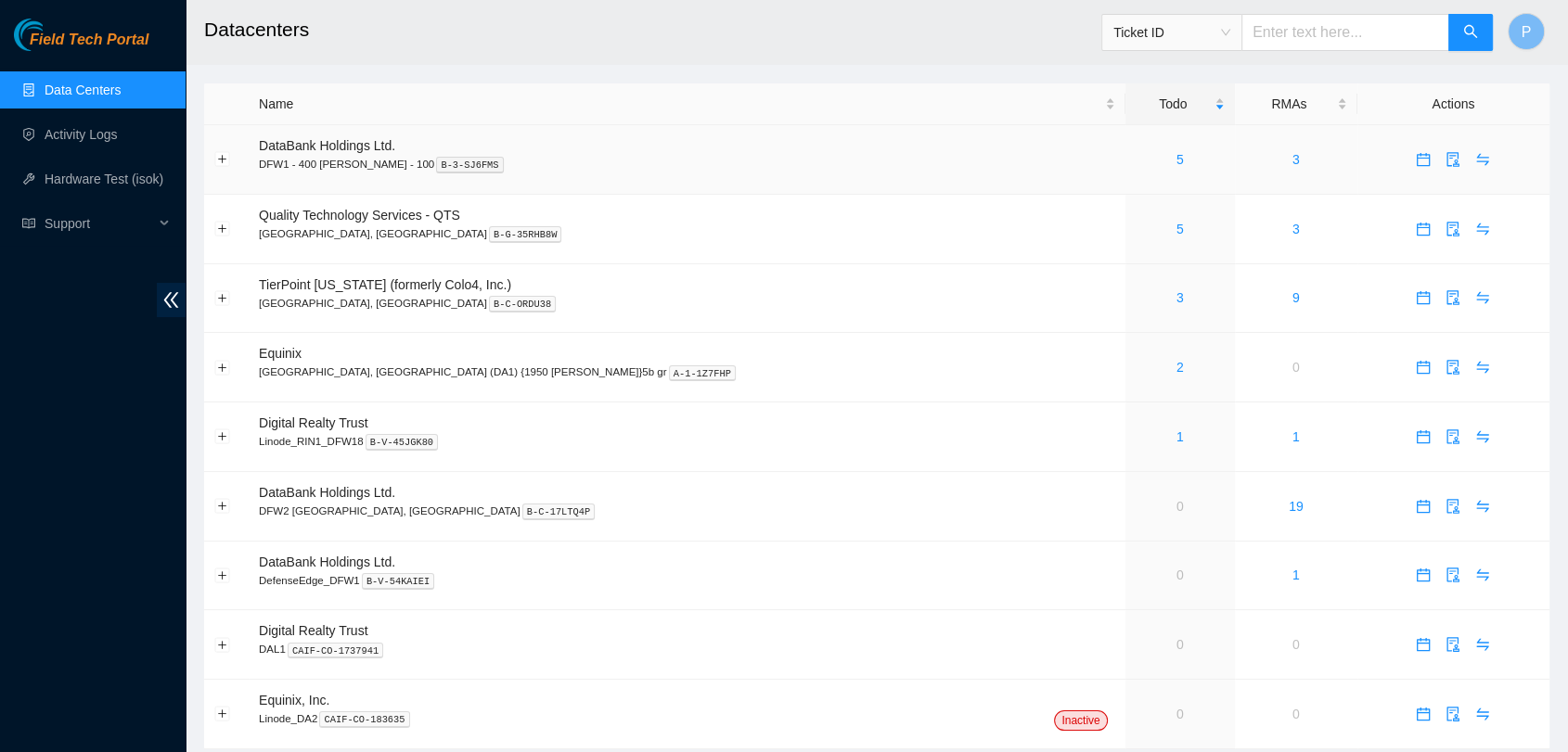
click at [1125, 170] on td "5" at bounding box center [1180, 160] width 110 height 69
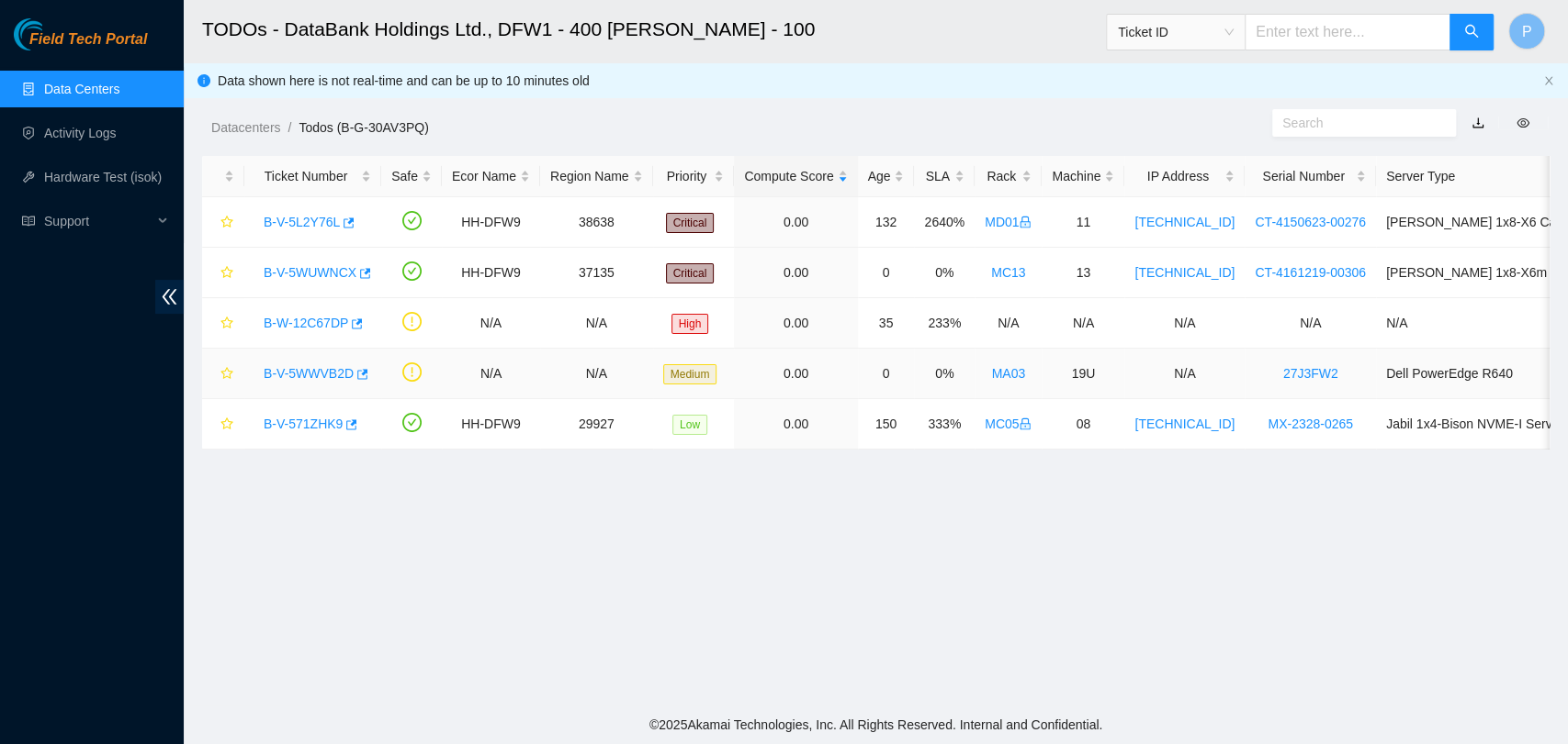
click at [294, 376] on link "B-V-5WWVB2D" at bounding box center [308, 373] width 90 height 14
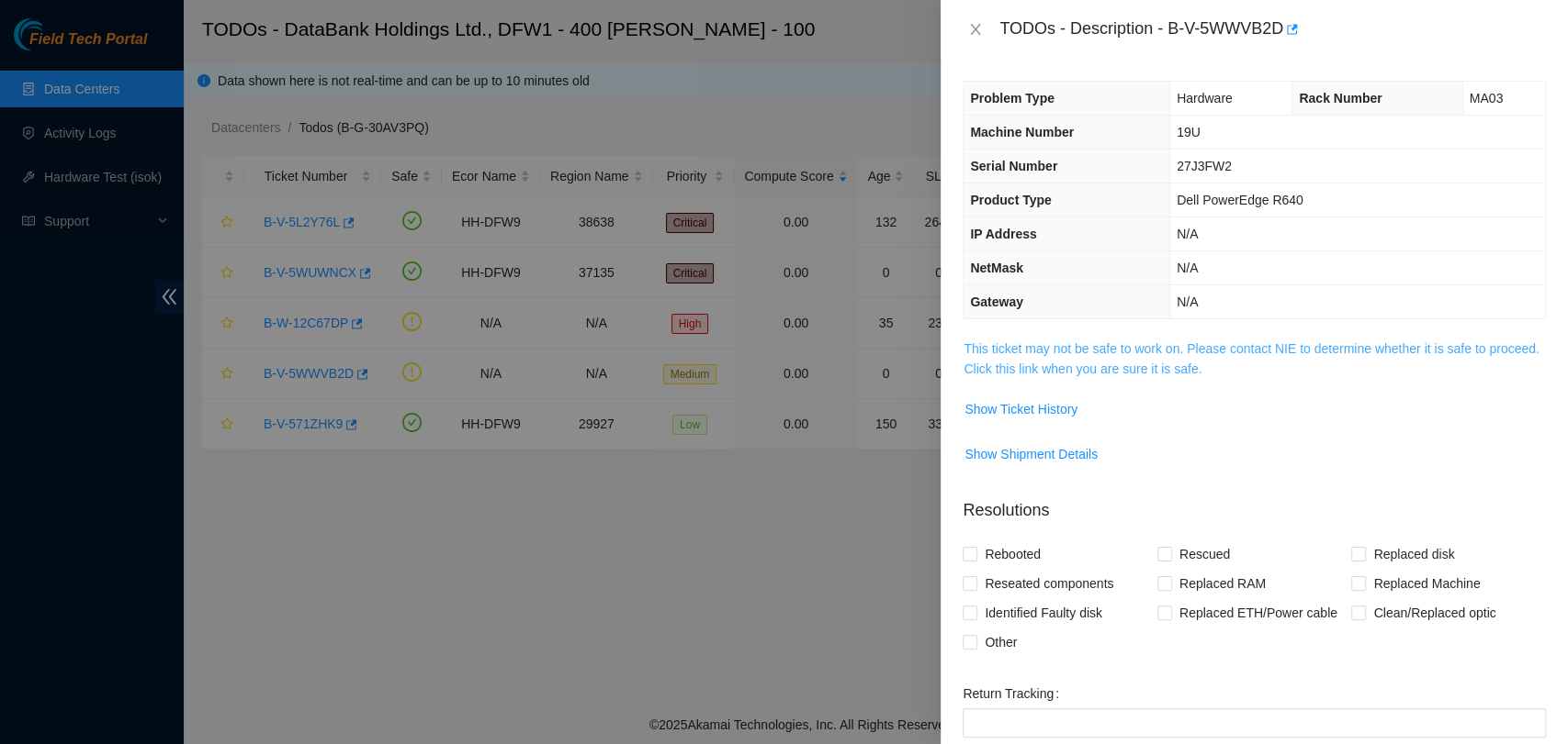
click at [1336, 341] on link "This ticket may not be safe to work on. Please contact NIE to determine whether…" at bounding box center [1251, 359] width 575 height 35
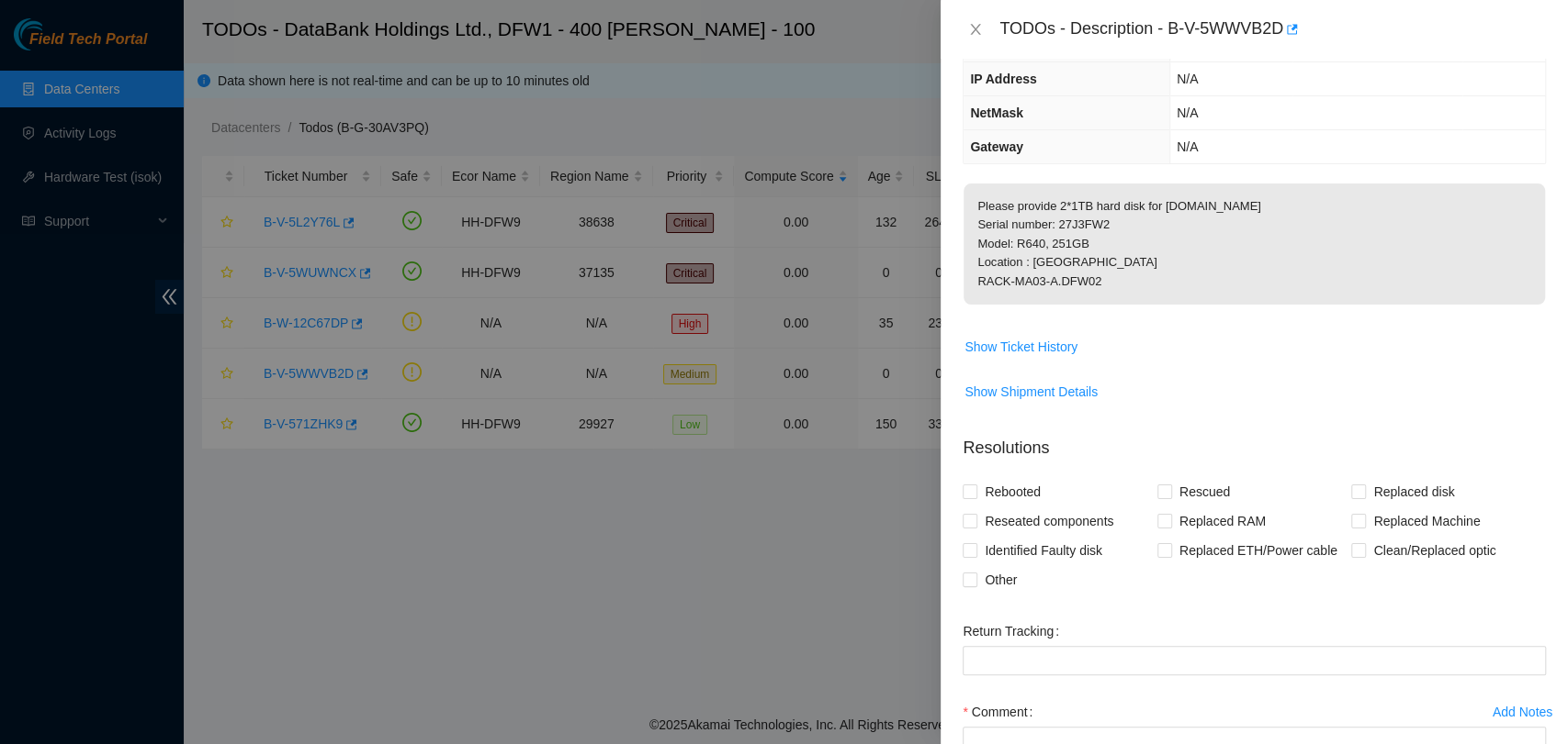
scroll to position [313, 0]
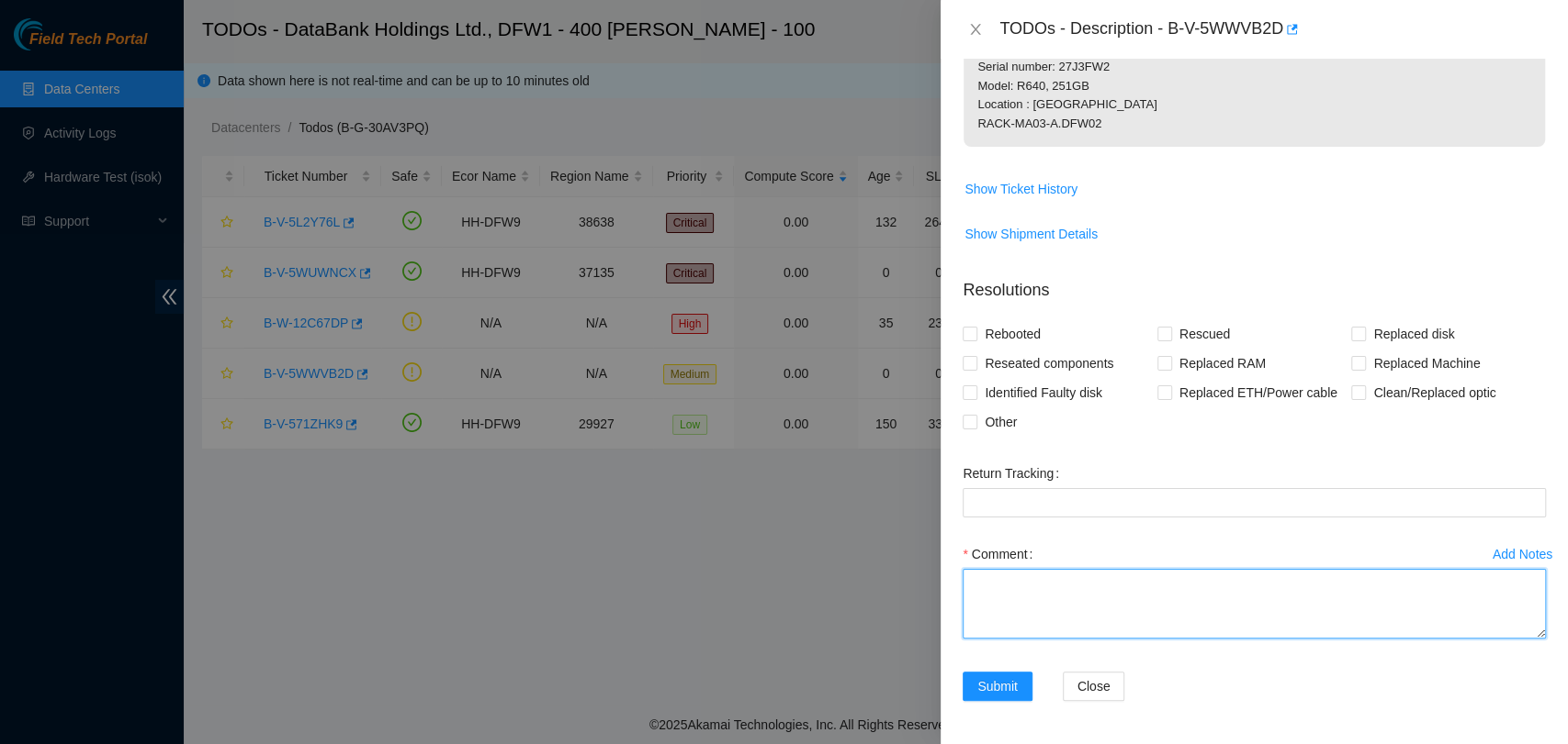
click at [1140, 585] on textarea "Comment" at bounding box center [1254, 604] width 583 height 70
paste textarea "Added two 1.2TB drives to server 27J3FW2 as instructed."
type textarea "Added two 1.2TB drives to server 27J3FW2 as instructed."
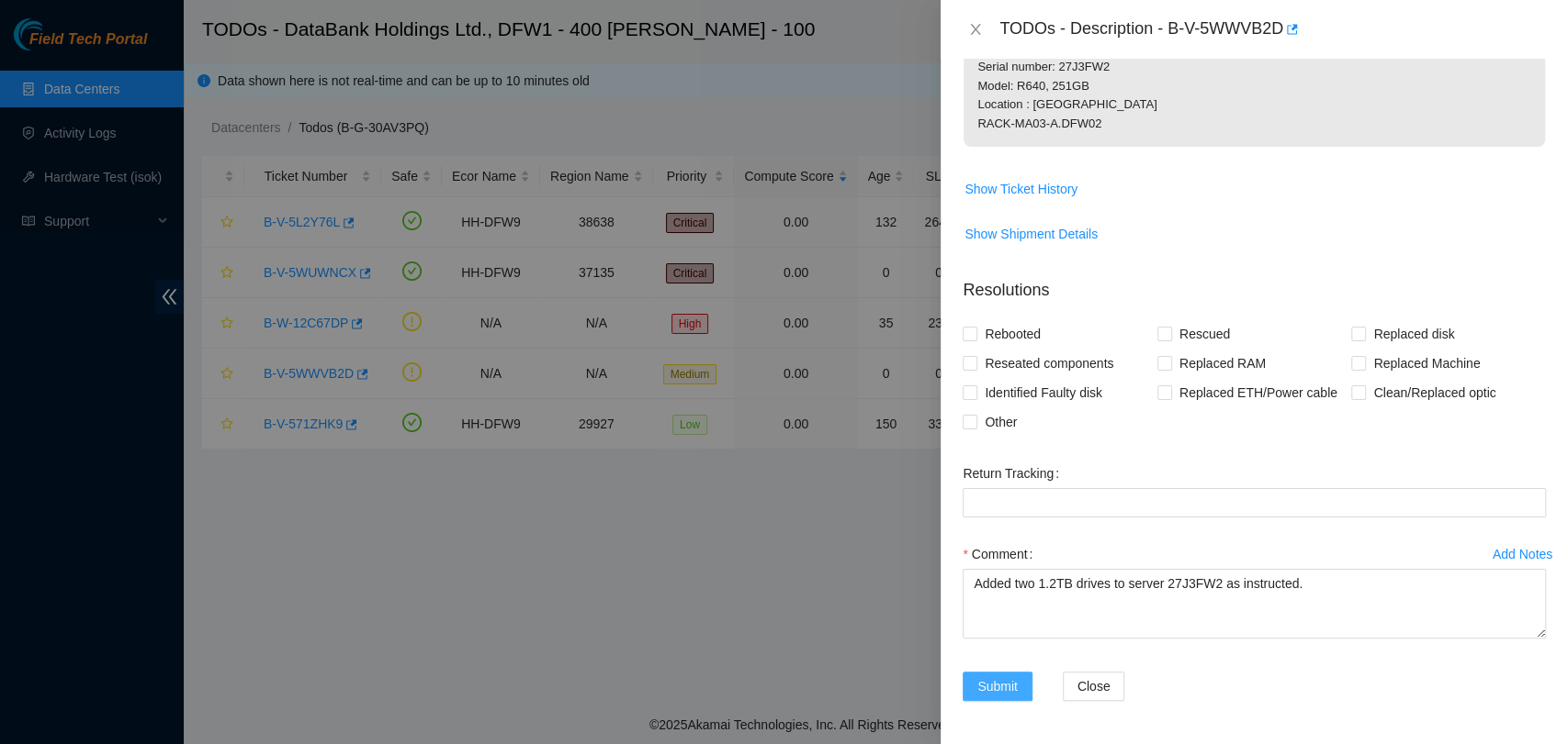
click at [1017, 674] on button "Submit" at bounding box center [997, 686] width 70 height 30
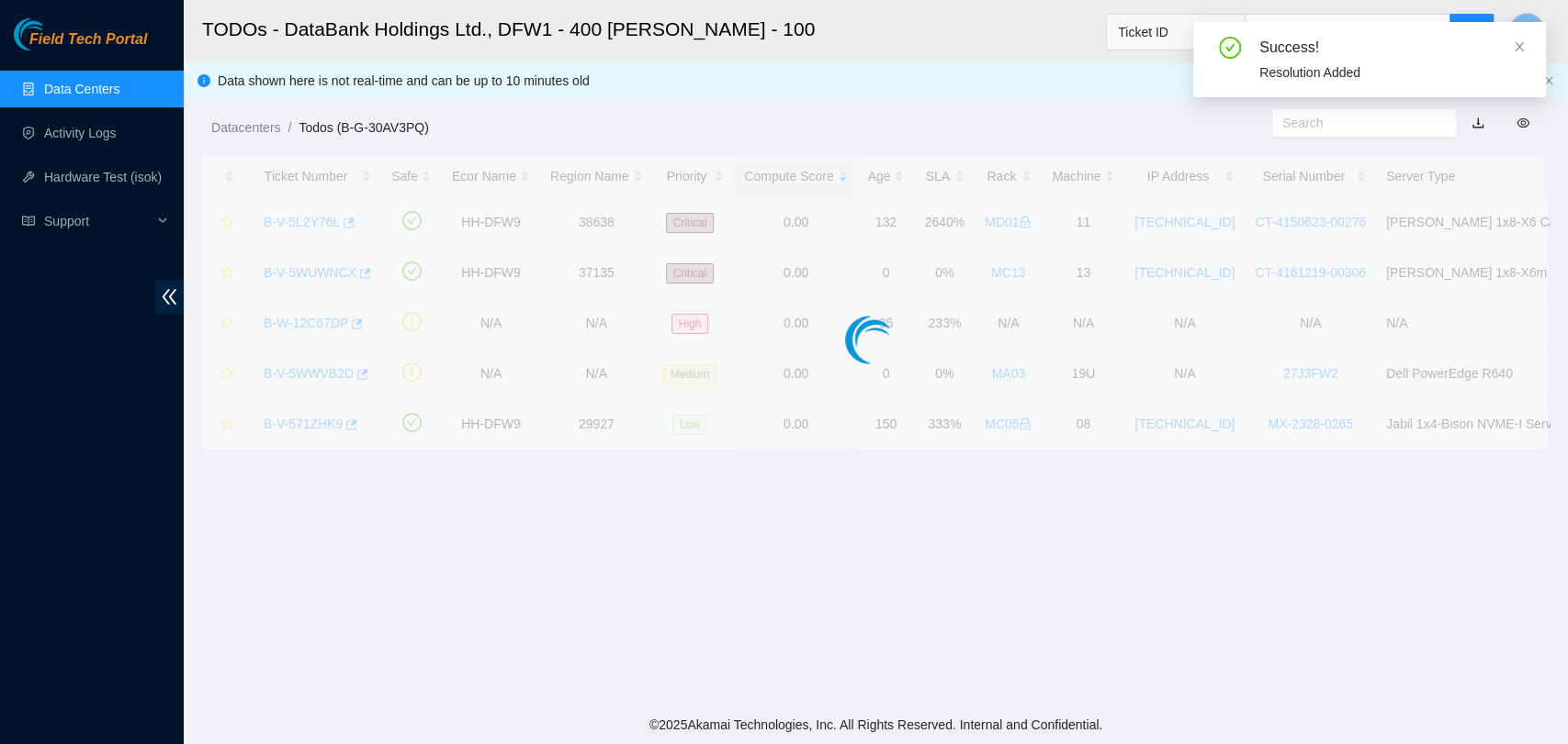
scroll to position [301, 0]
